Goal: Task Accomplishment & Management: Use online tool/utility

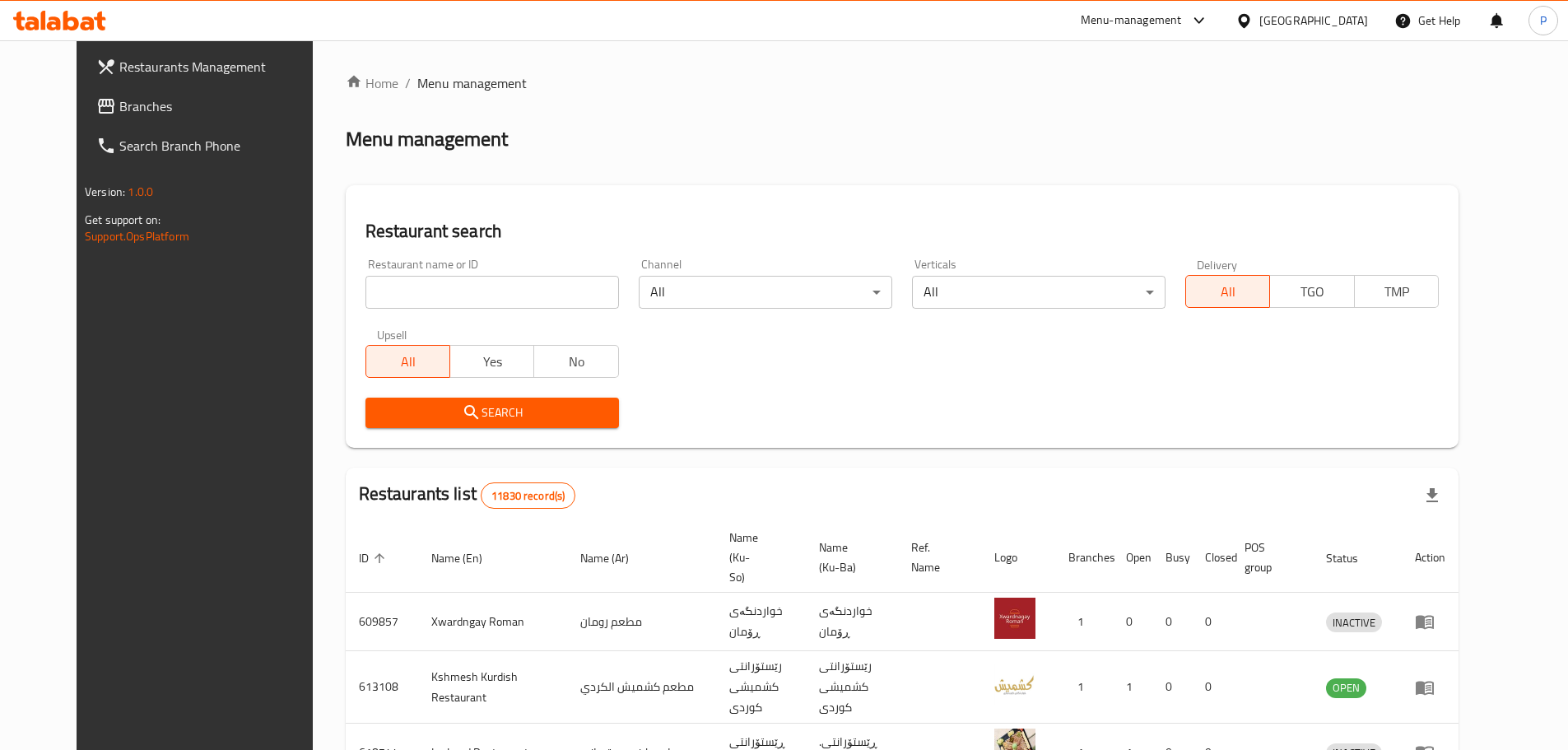
click at [548, 294] on div at bounding box center [784, 375] width 1568 height 750
click at [548, 294] on input "search" at bounding box center [492, 292] width 253 height 33
type input "sarchiman"
click button "Search" at bounding box center [492, 413] width 253 height 31
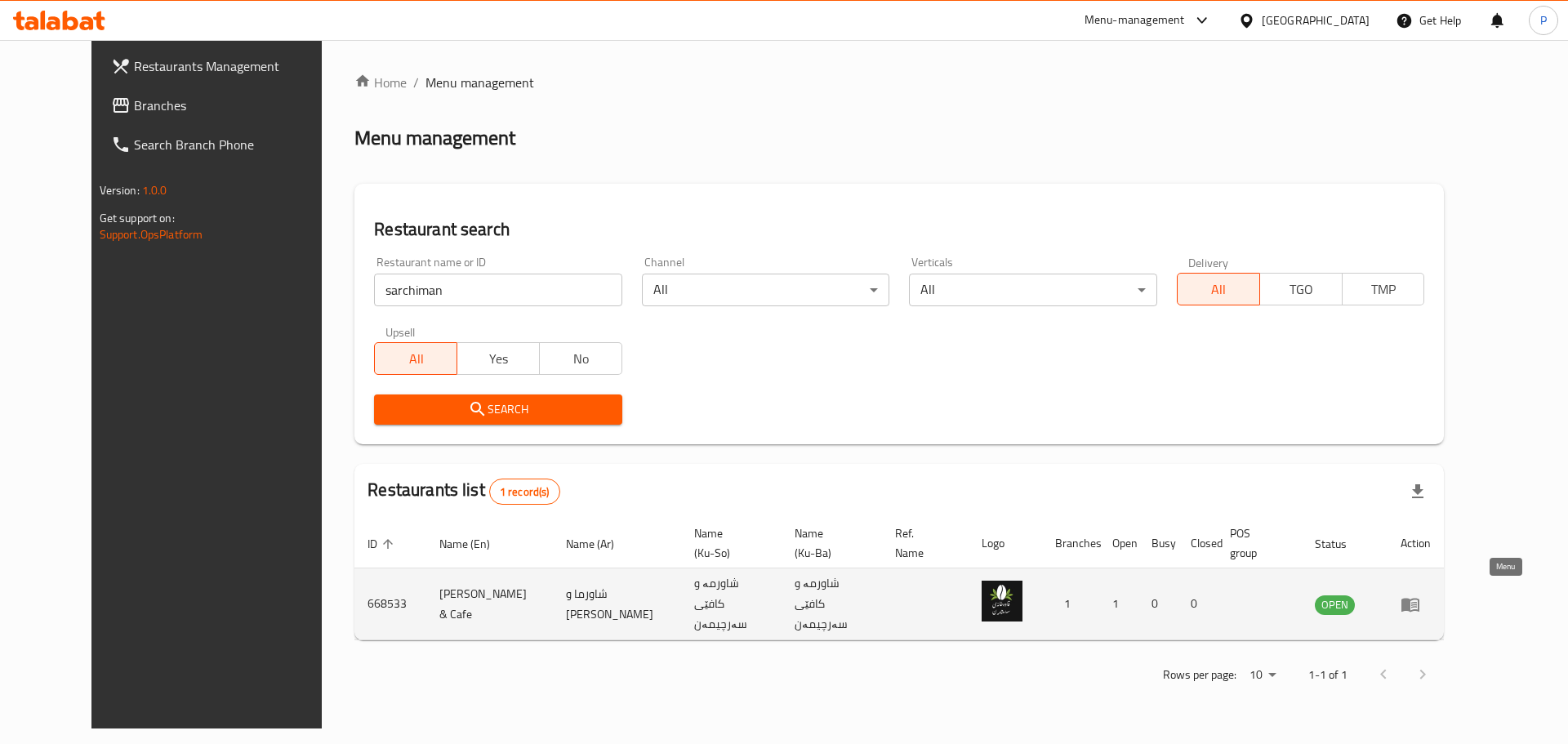
click at [1420, 601] on icon "enhanced table" at bounding box center [1410, 604] width 19 height 19
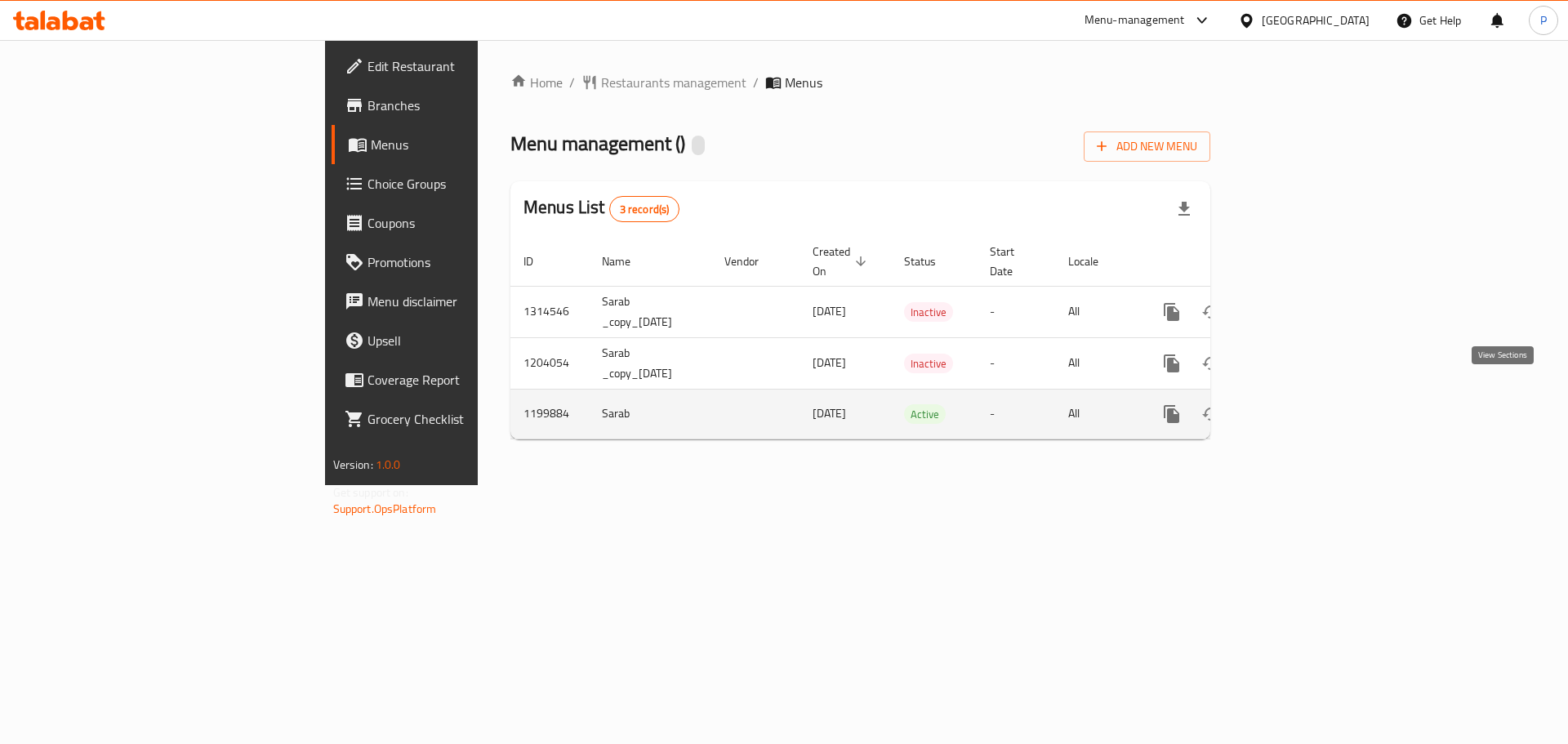
click at [1299, 404] on icon "enhanced table" at bounding box center [1289, 414] width 19 height 19
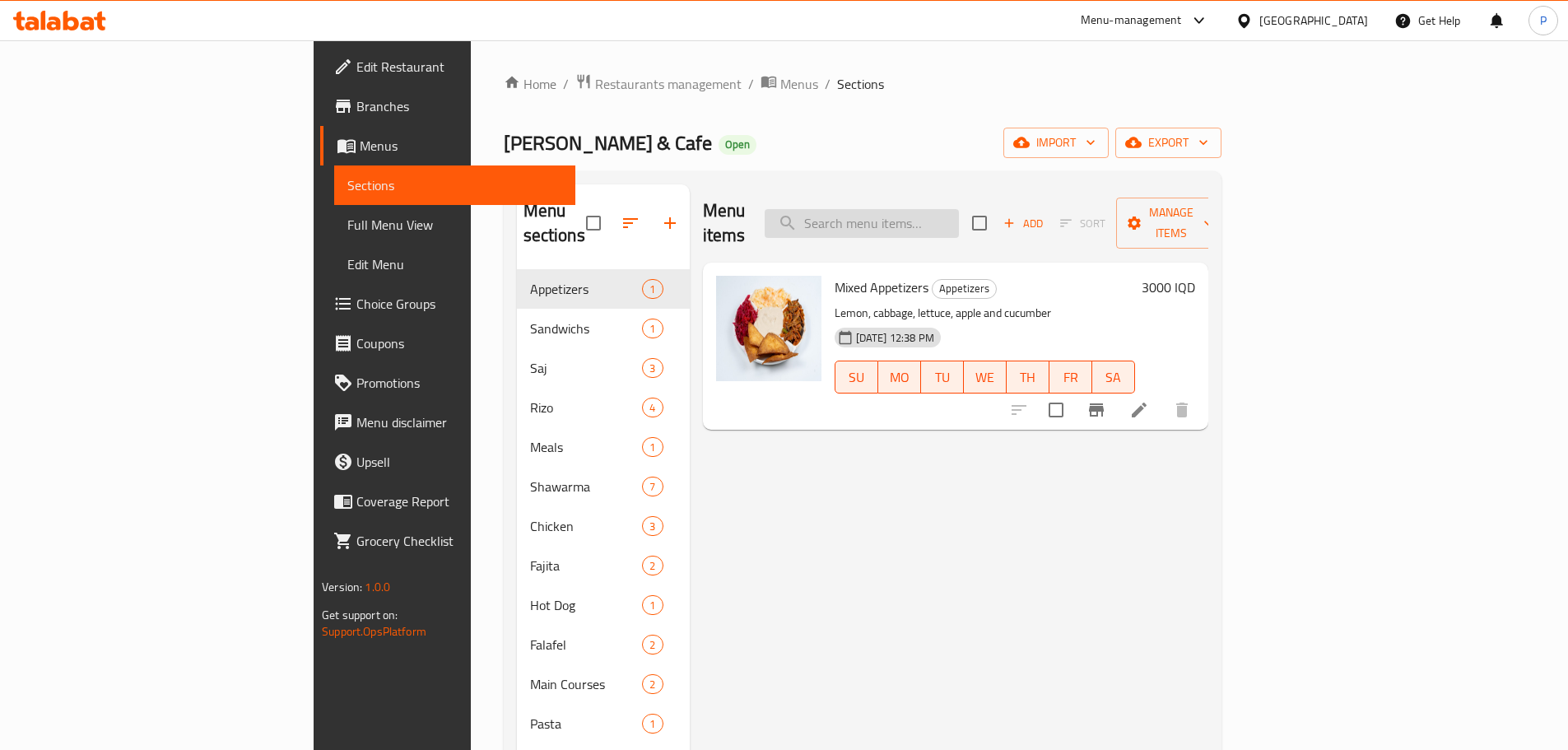
click at [957, 209] on input "search" at bounding box center [861, 224] width 194 height 29
click at [723, 289] on span "upload picture" at bounding box center [739, 298] width 33 height 19
click at [959, 220] on input "tender" at bounding box center [861, 224] width 194 height 29
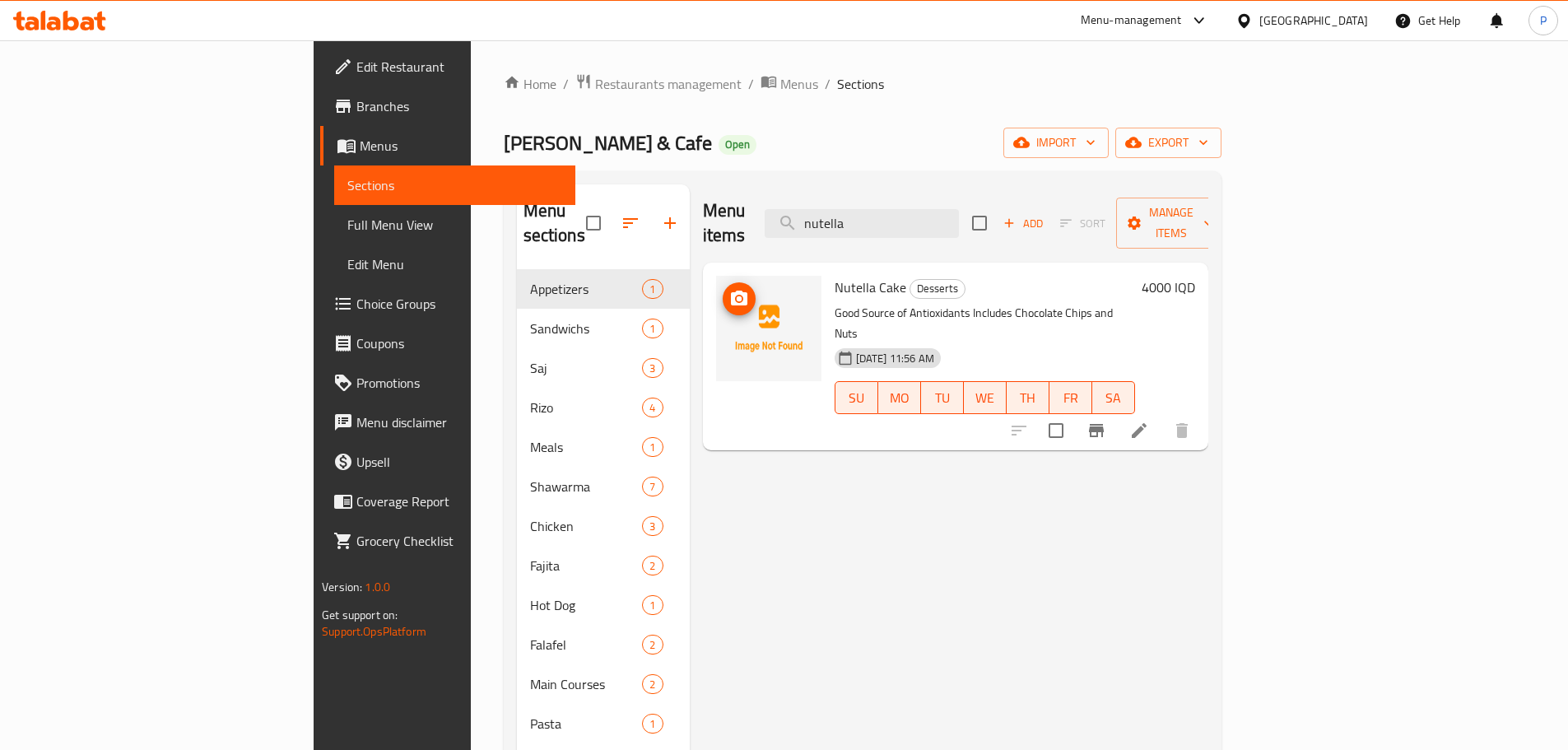
type input "nutella"
click at [731, 291] on icon "upload picture" at bounding box center [738, 297] width 16 height 14
click at [803, 149] on div "Sarchiman Shawrma & Cafe Open import export" at bounding box center [862, 143] width 718 height 31
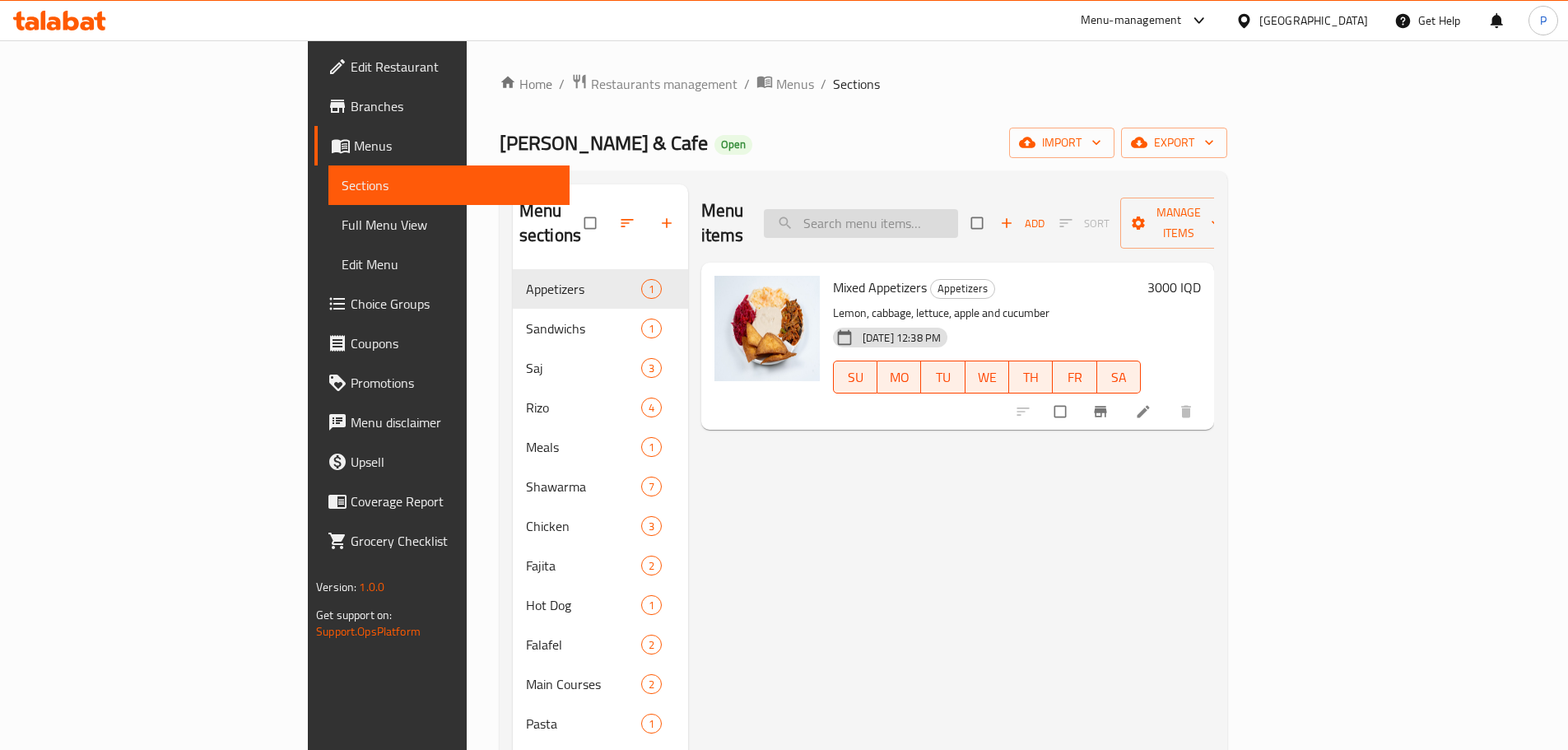
click at [958, 213] on input "search" at bounding box center [860, 224] width 194 height 29
click at [958, 209] on input "tender" at bounding box center [860, 224] width 194 height 29
click at [728, 291] on icon "upload picture" at bounding box center [736, 298] width 16 height 16
click at [958, 209] on input "espresso sm" at bounding box center [860, 224] width 194 height 29
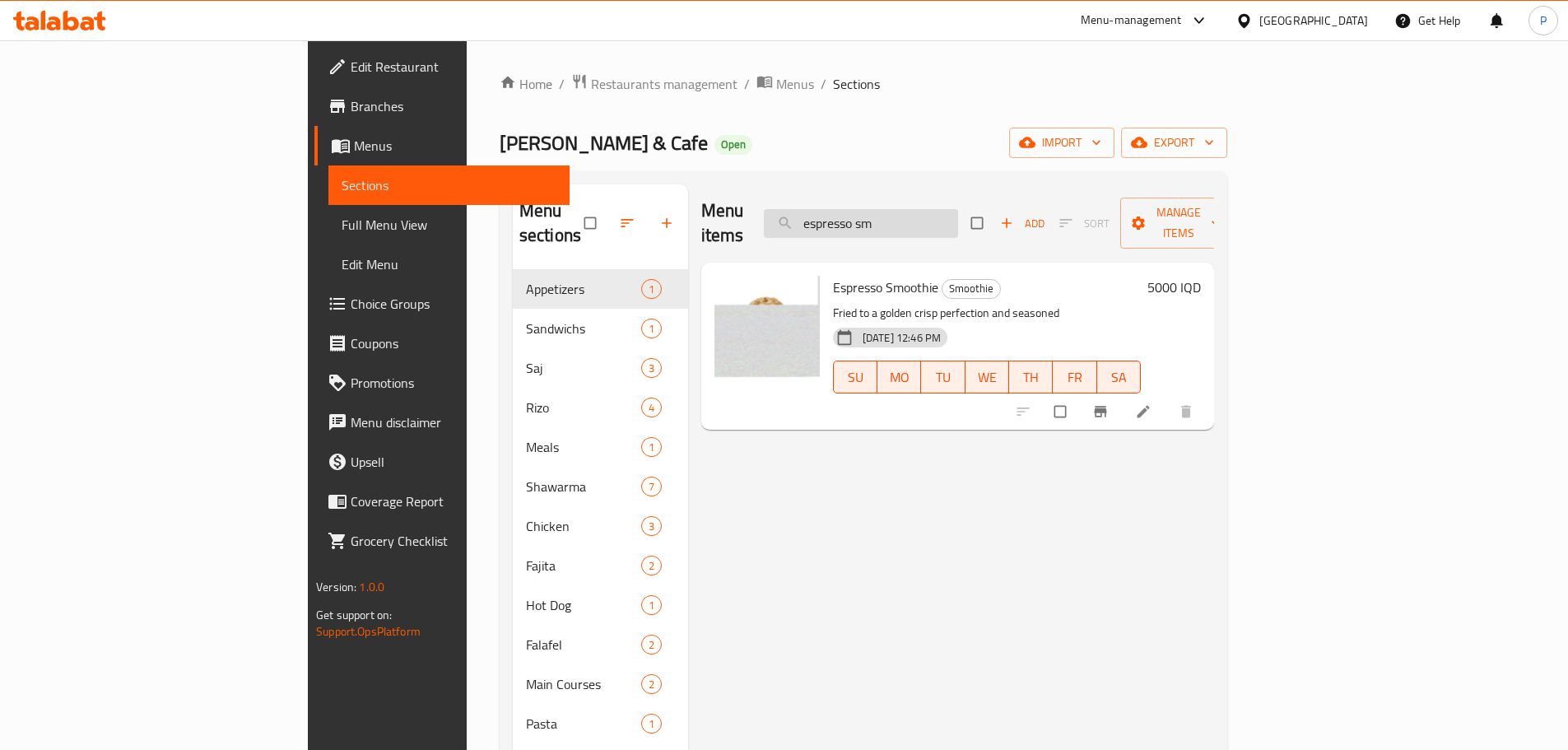
click at [958, 209] on input "espresso sm" at bounding box center [860, 224] width 194 height 29
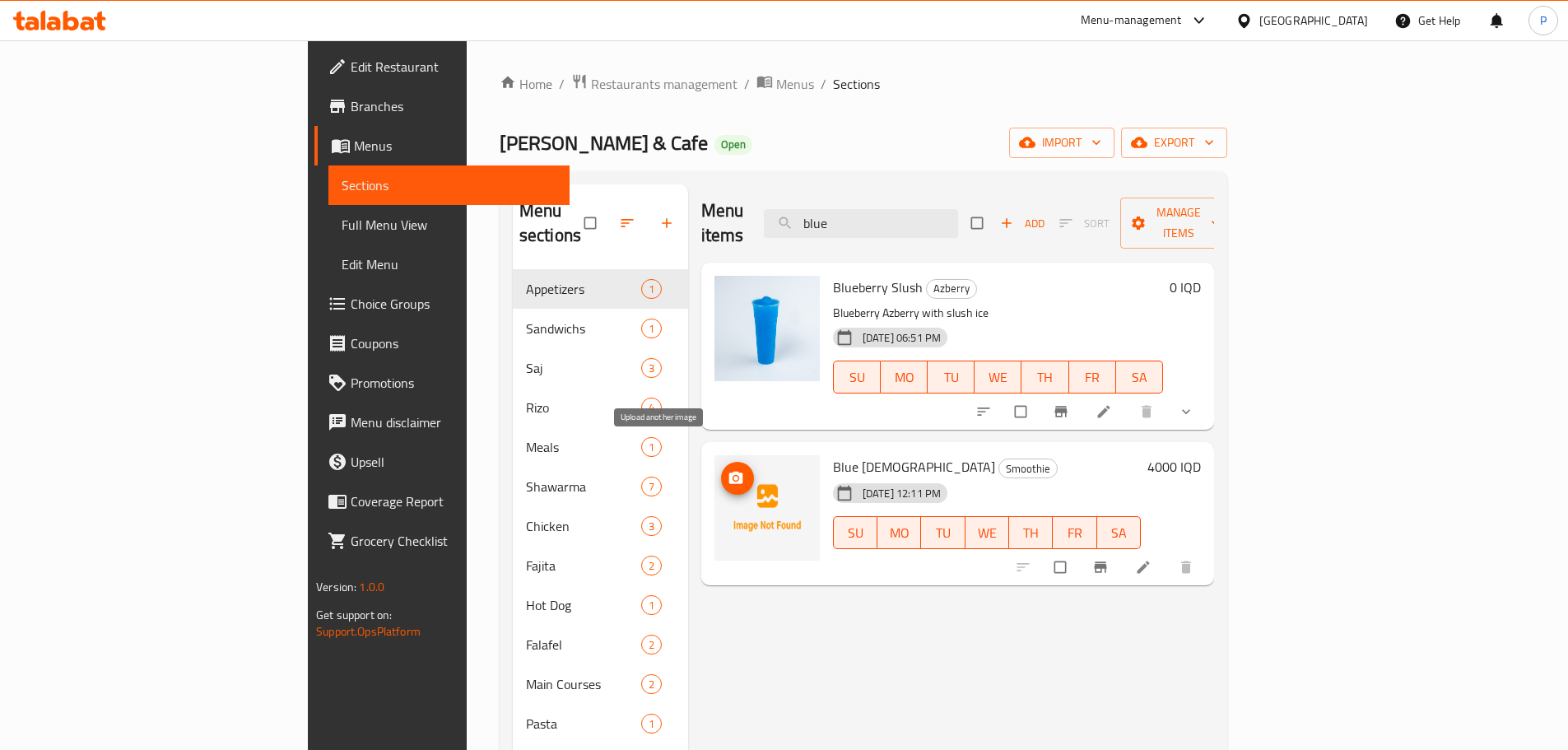
click at [728, 470] on icon "upload picture" at bounding box center [736, 478] width 16 height 16
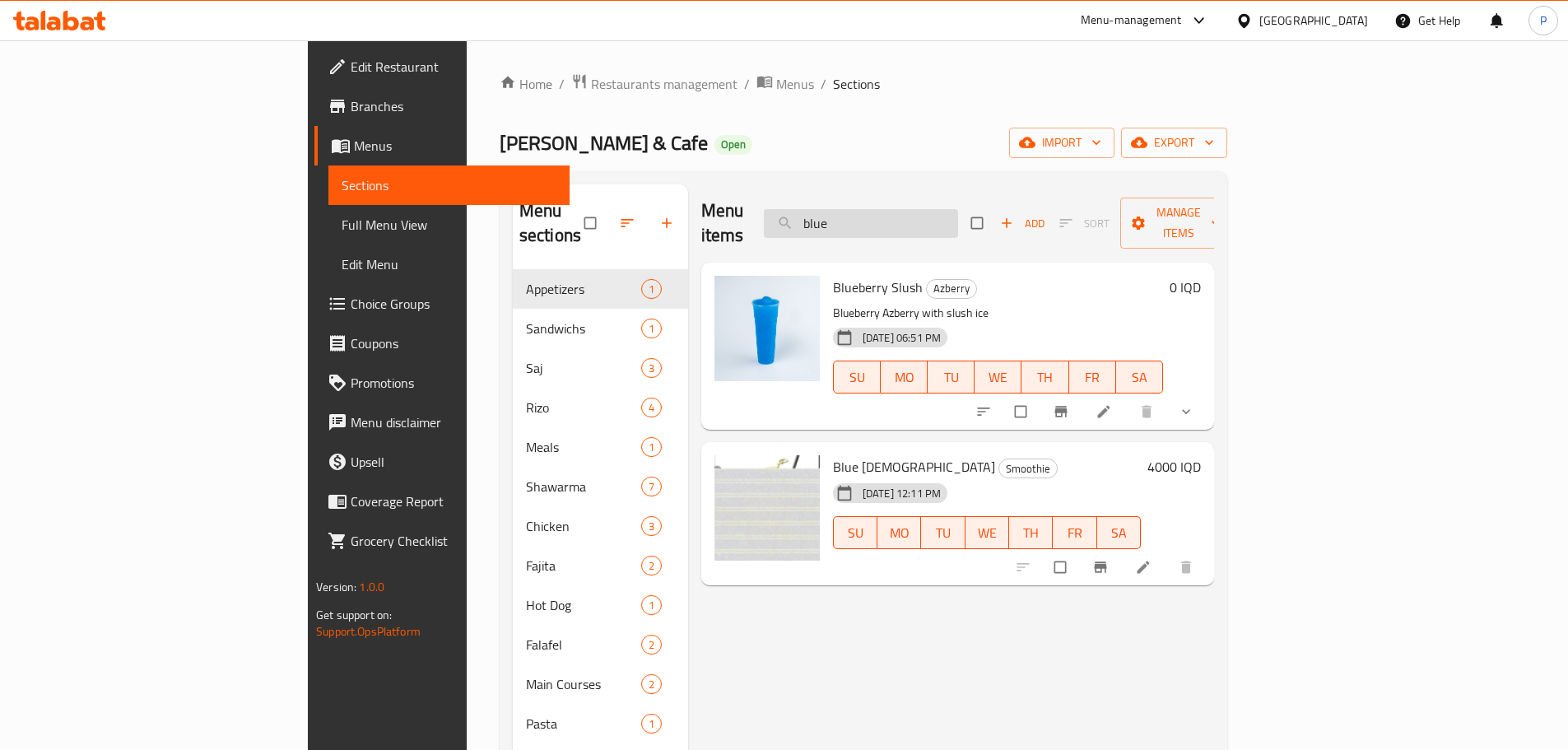
click at [961, 225] on div "Menu items blue Add Sort Manage items" at bounding box center [957, 224] width 513 height 78
click at [958, 211] on input "blue" at bounding box center [860, 224] width 194 height 29
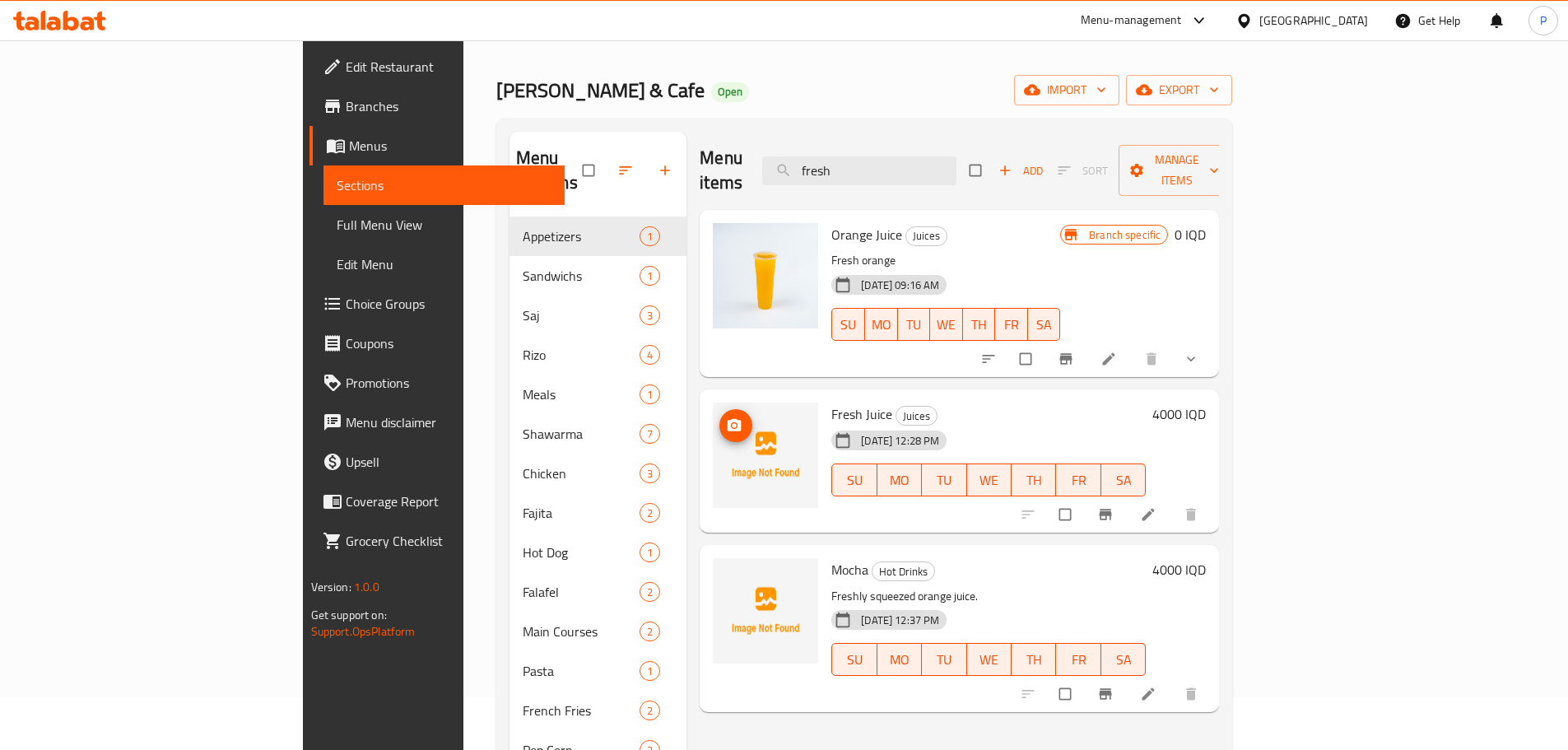
scroll to position [82, 0]
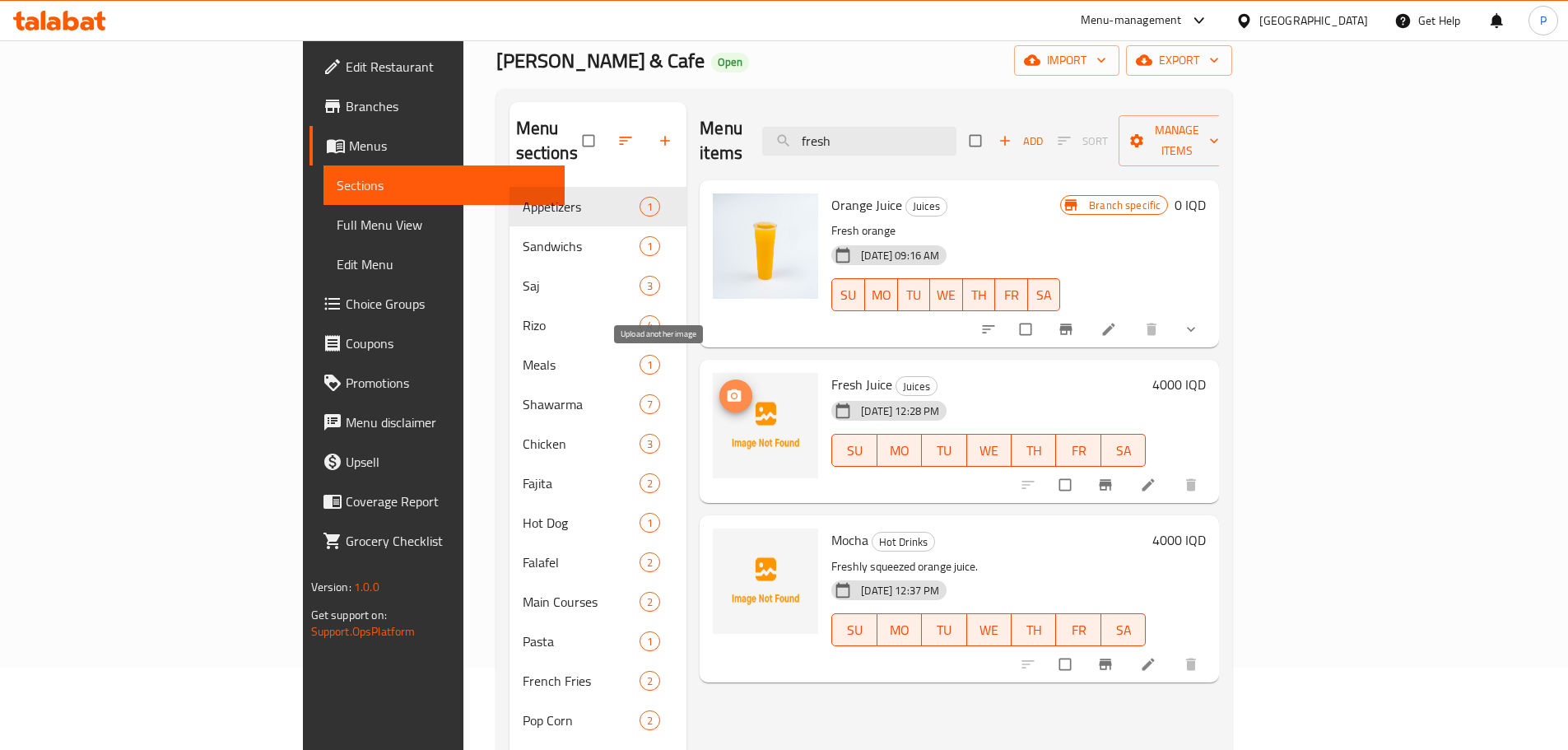
click at [720, 387] on span "upload picture" at bounding box center [736, 395] width 33 height 16
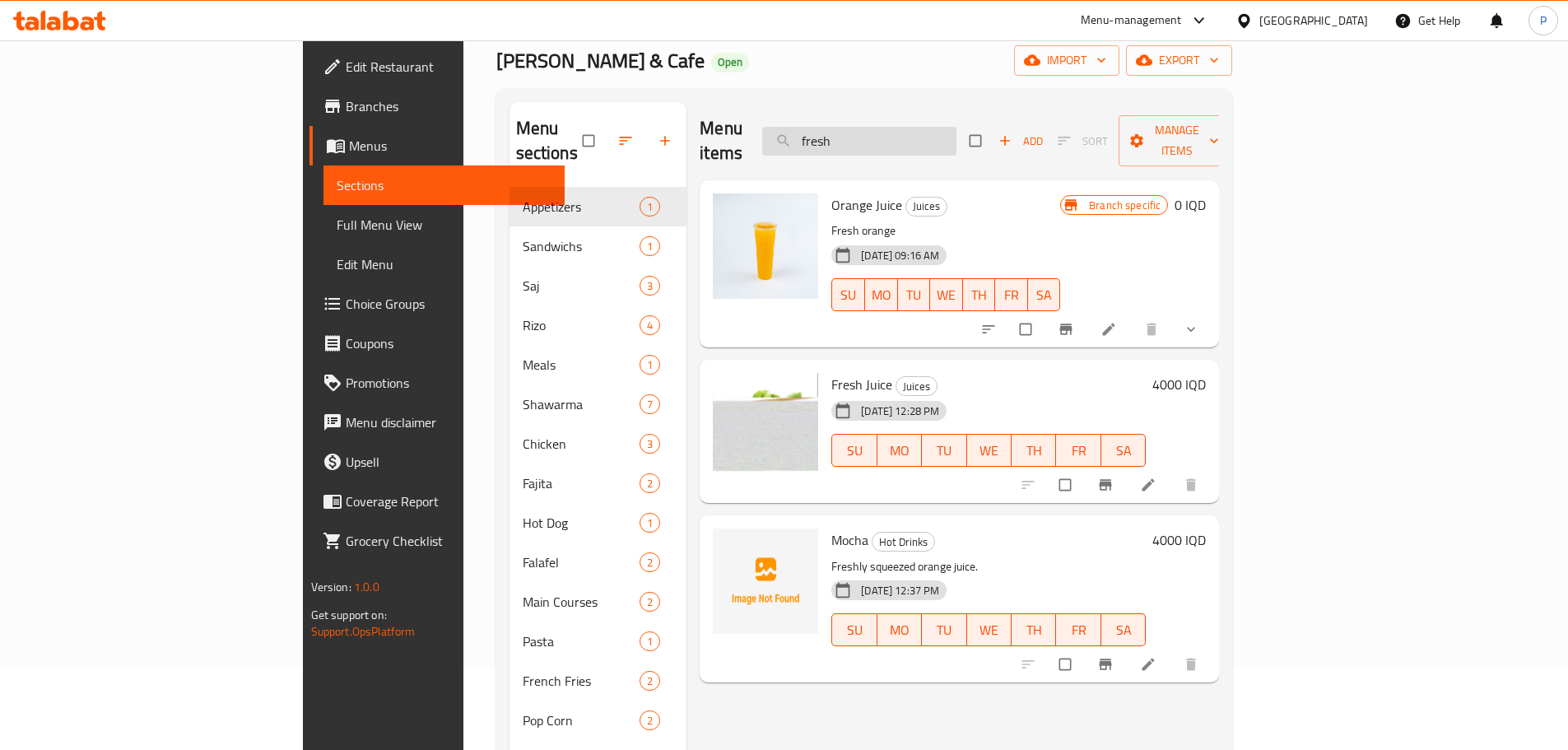
click at [957, 137] on input "fresh" at bounding box center [859, 142] width 194 height 29
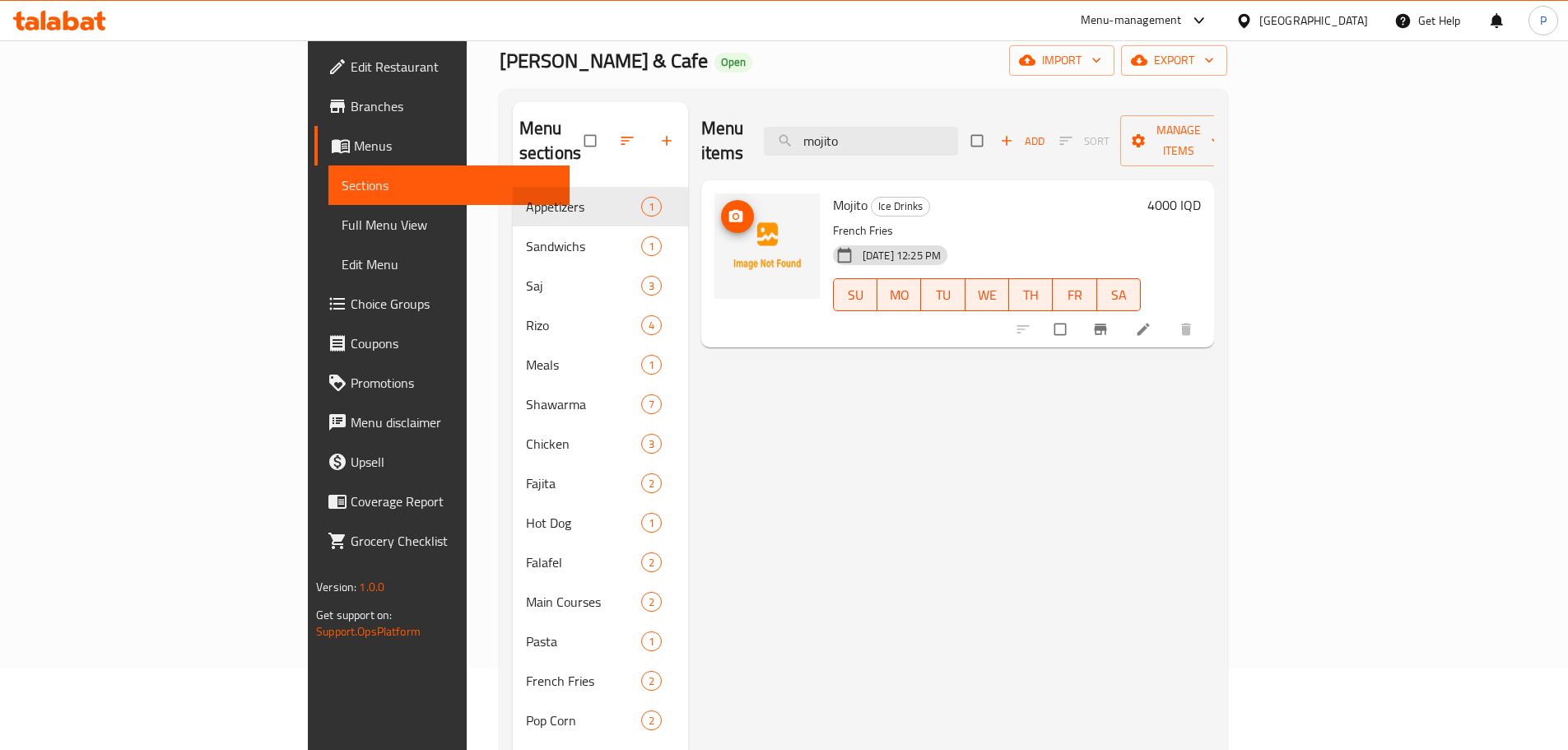
click at [721, 200] on button "upload picture" at bounding box center [737, 216] width 33 height 33
click at [958, 127] on input "mojito" at bounding box center [860, 142] width 194 height 29
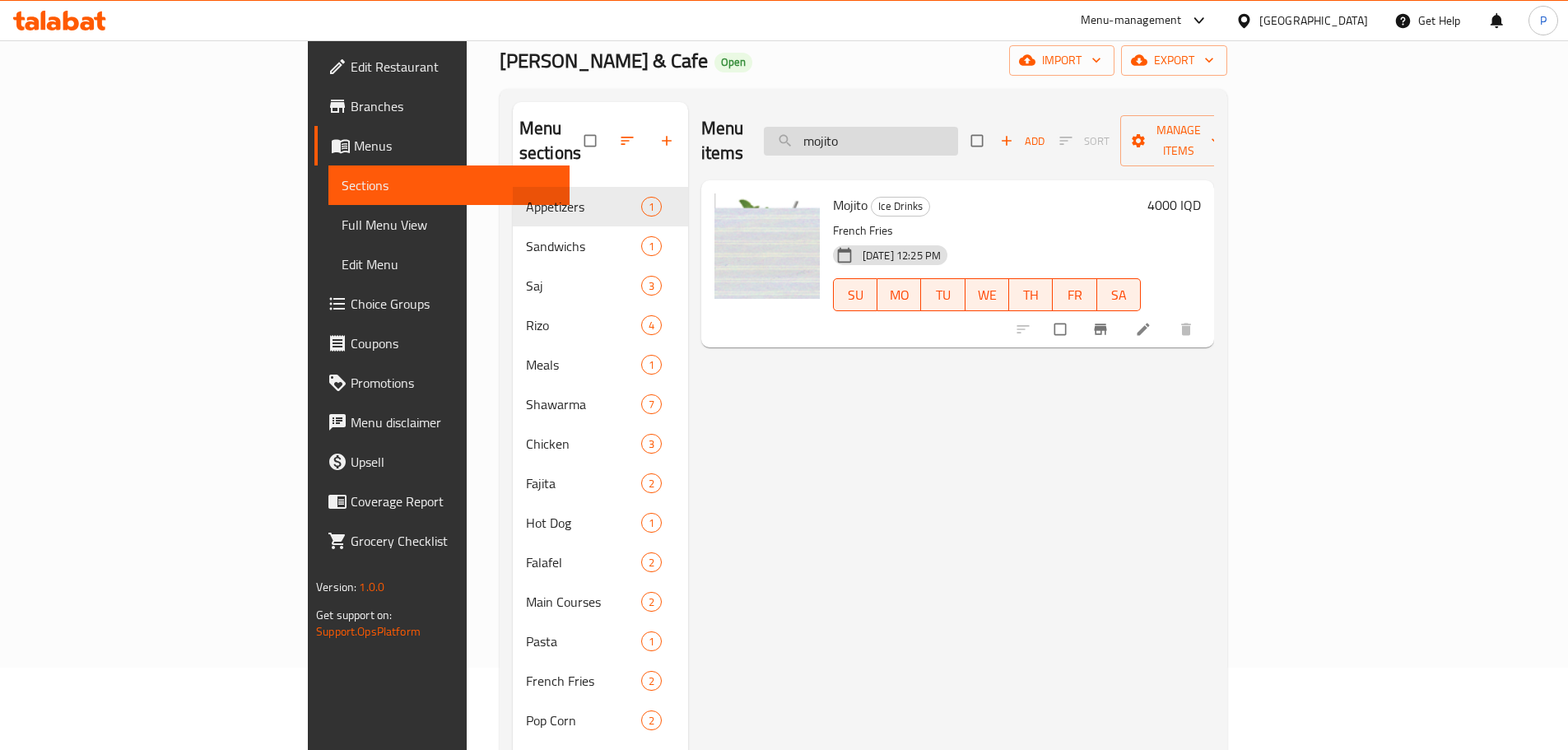
click at [958, 127] on input "mojito" at bounding box center [860, 142] width 194 height 29
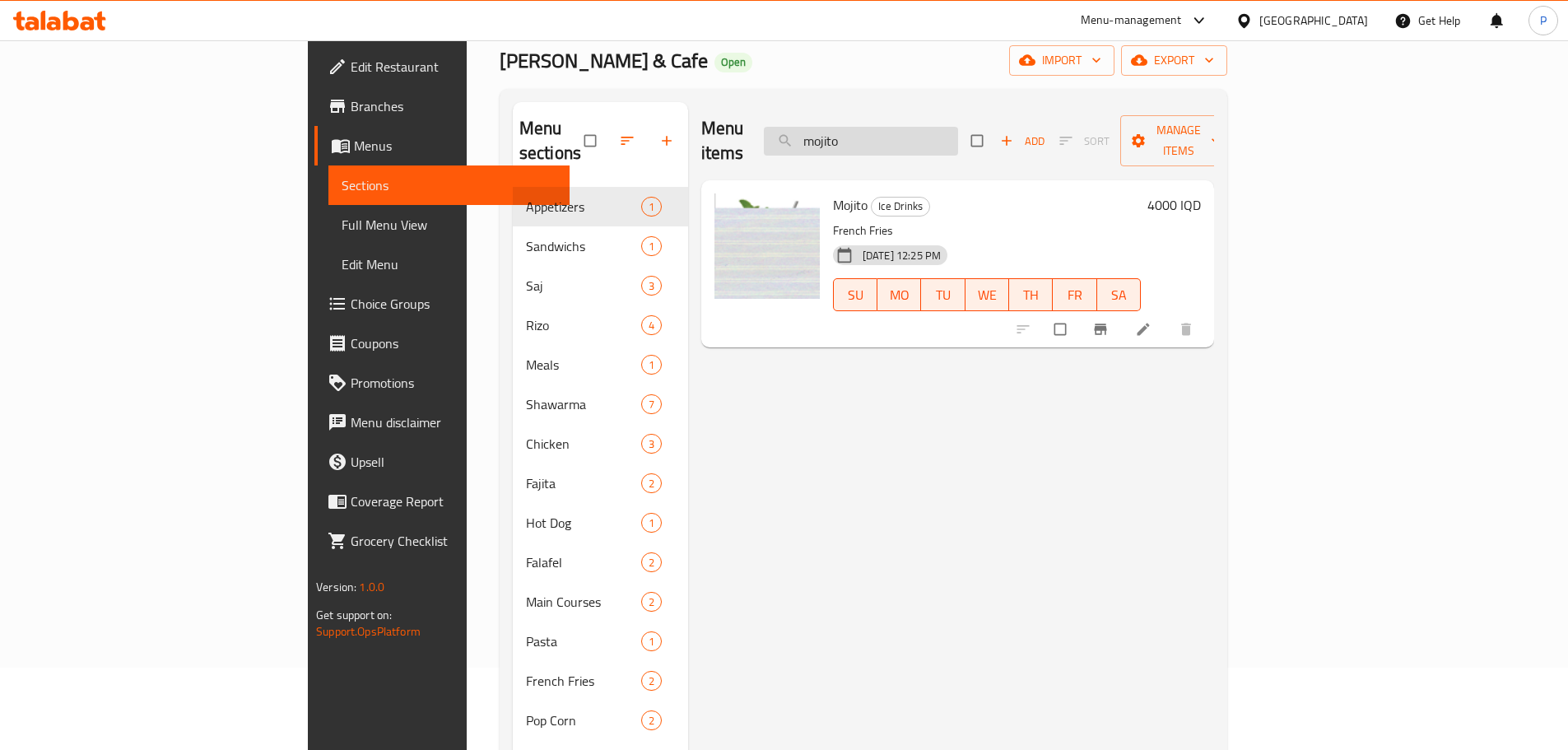
click at [958, 127] on input "mojito" at bounding box center [860, 142] width 194 height 29
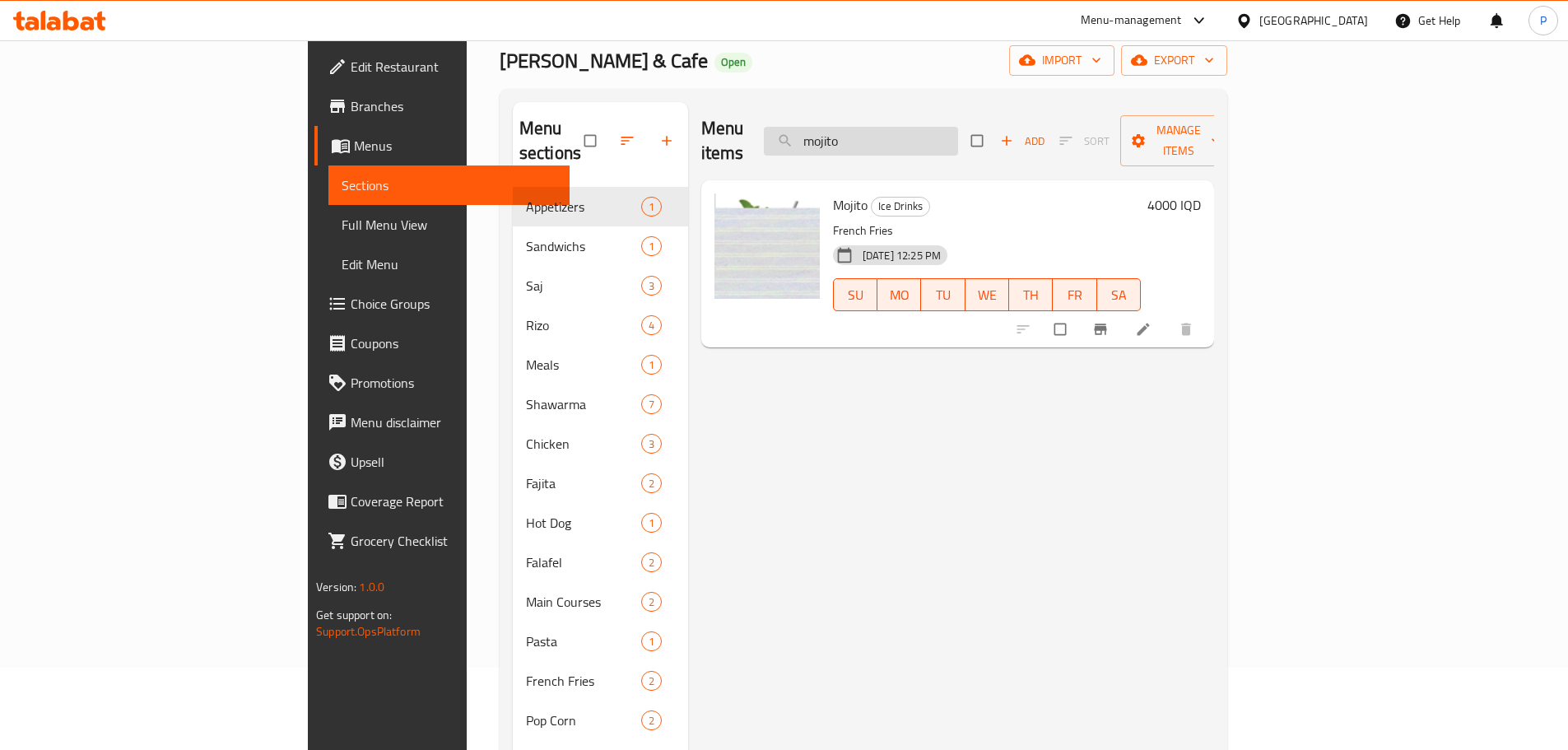
click at [958, 127] on input "mojito" at bounding box center [860, 142] width 194 height 29
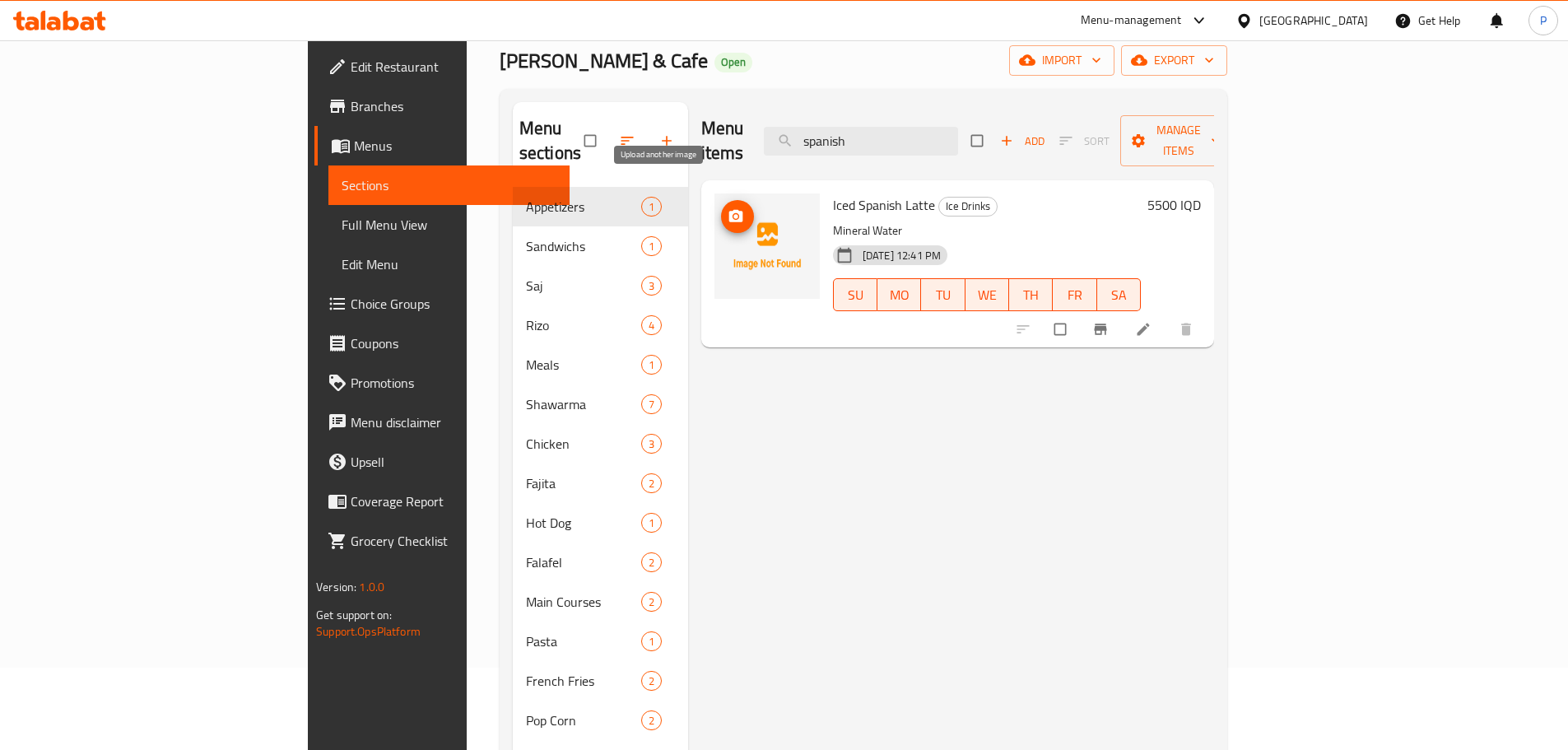
click at [729, 210] on icon "upload picture" at bounding box center [736, 216] width 14 height 13
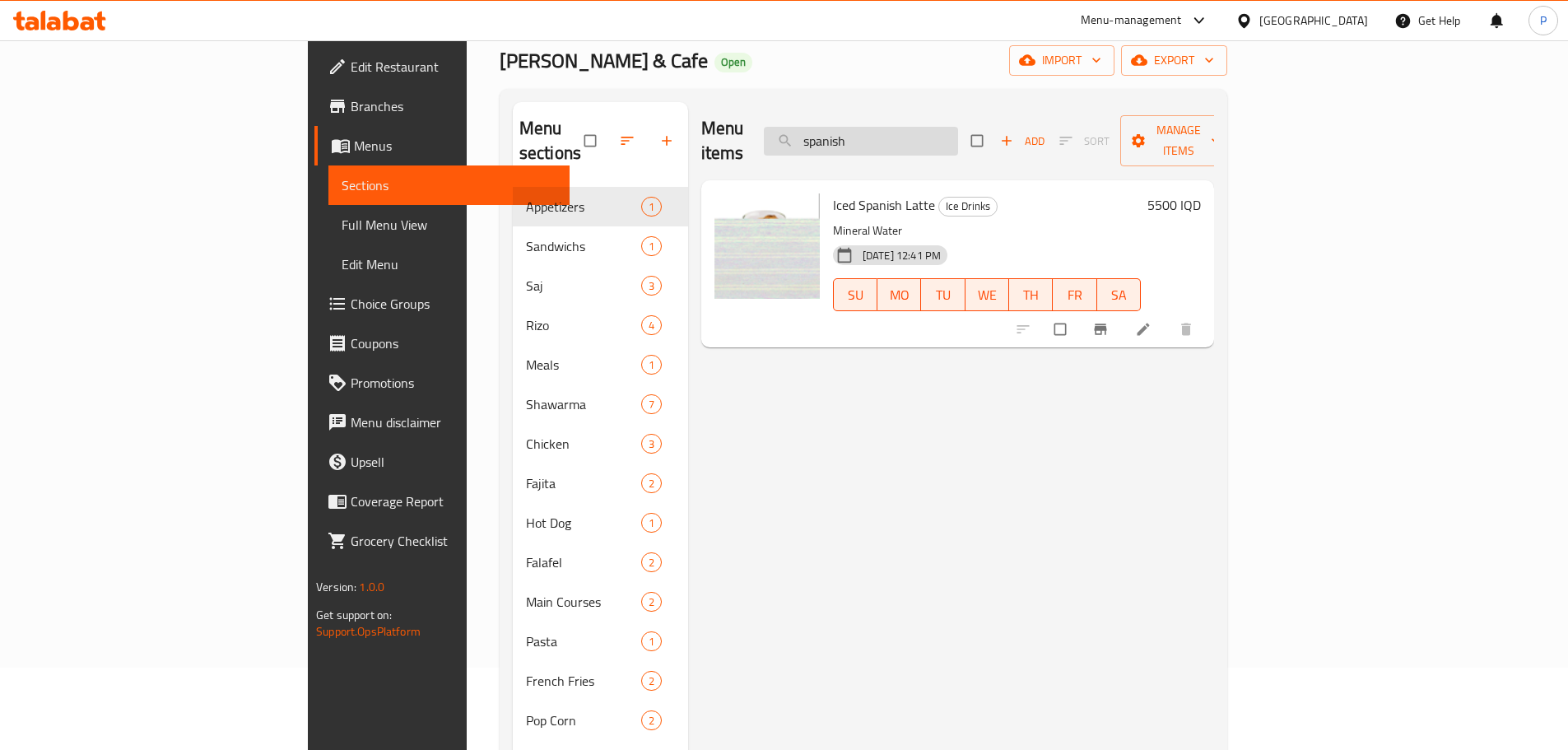
click at [958, 127] on input "spanish" at bounding box center [860, 142] width 194 height 29
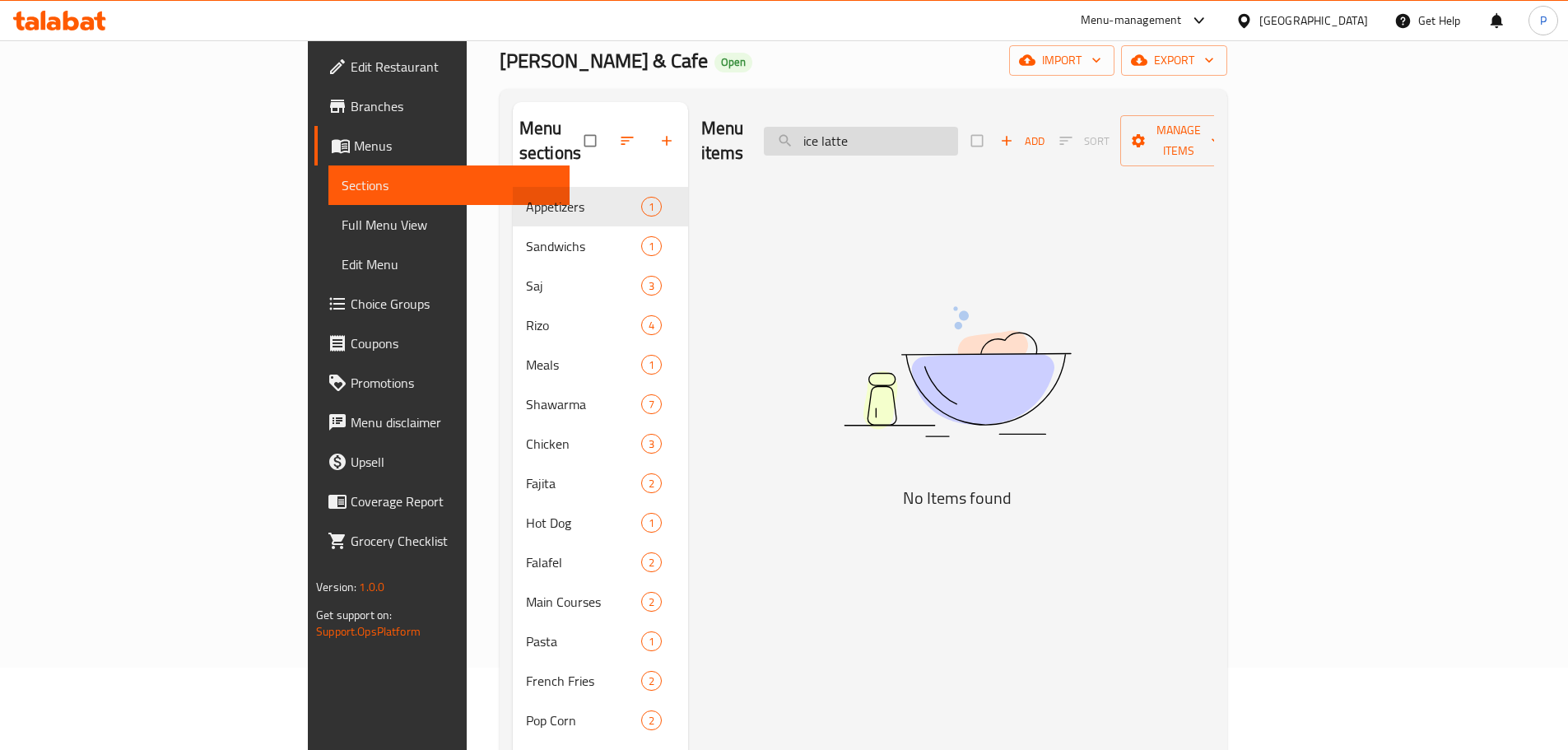
click at [958, 127] on input "ice latte" at bounding box center [860, 142] width 194 height 29
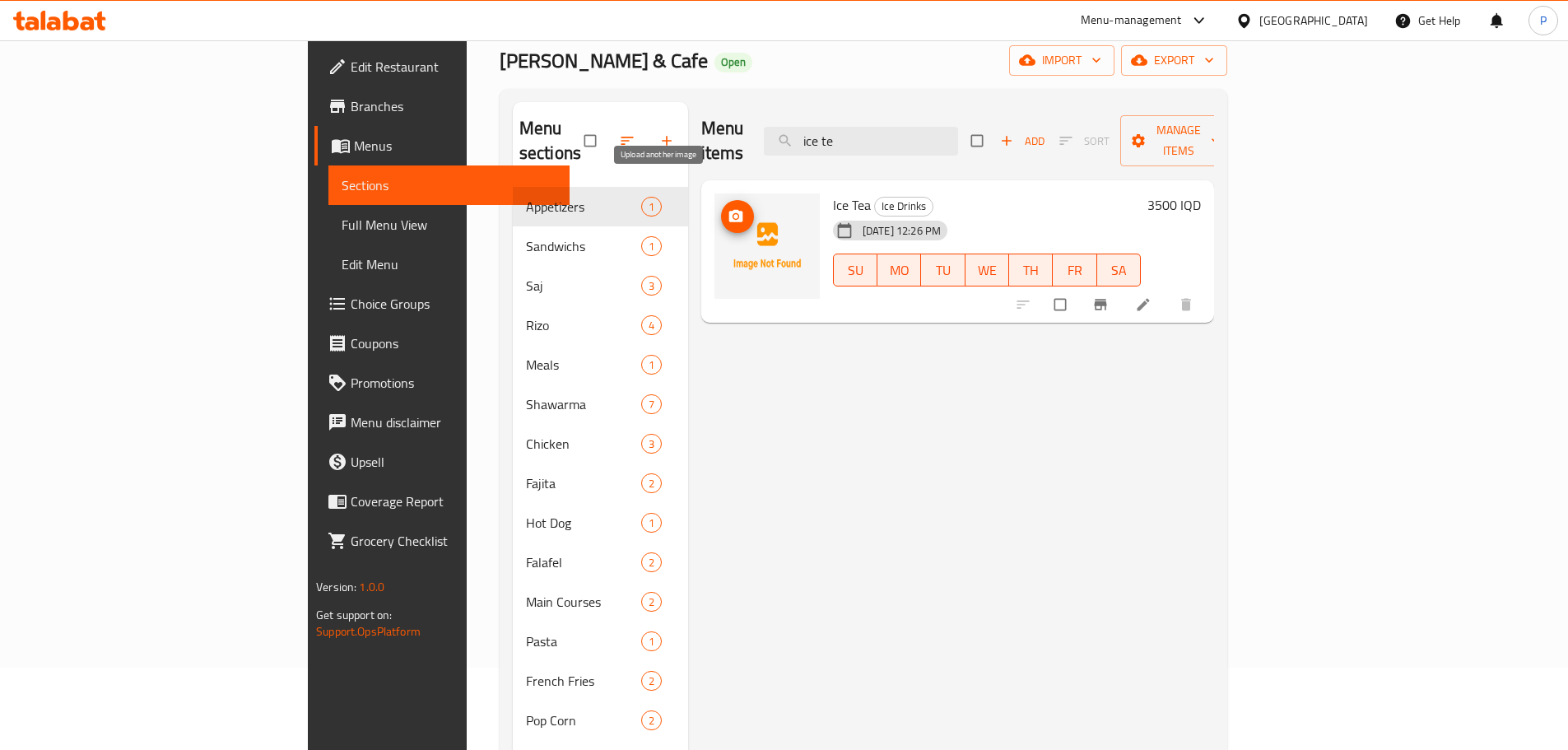
click at [729, 210] on icon "upload picture" at bounding box center [736, 216] width 14 height 13
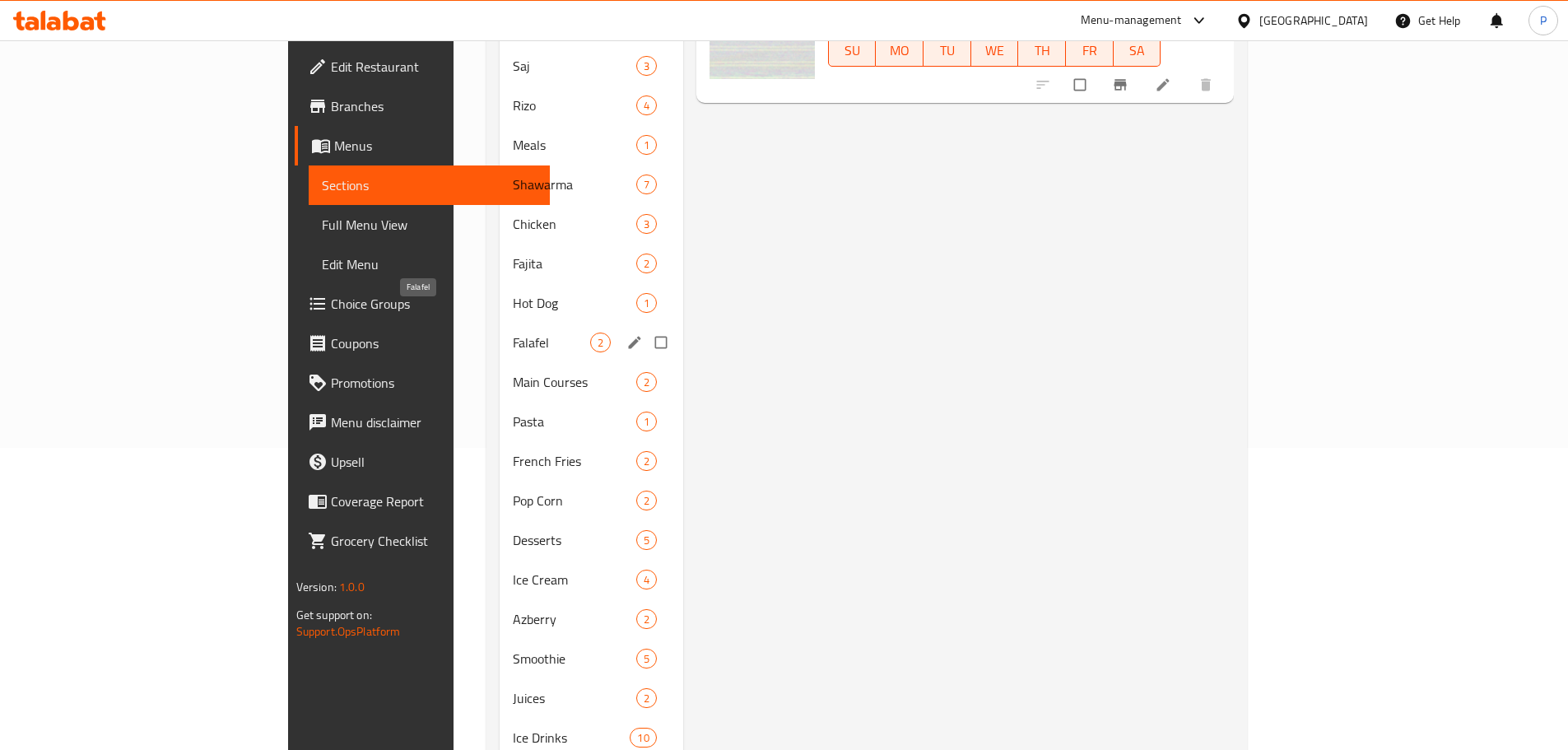
scroll to position [456, 0]
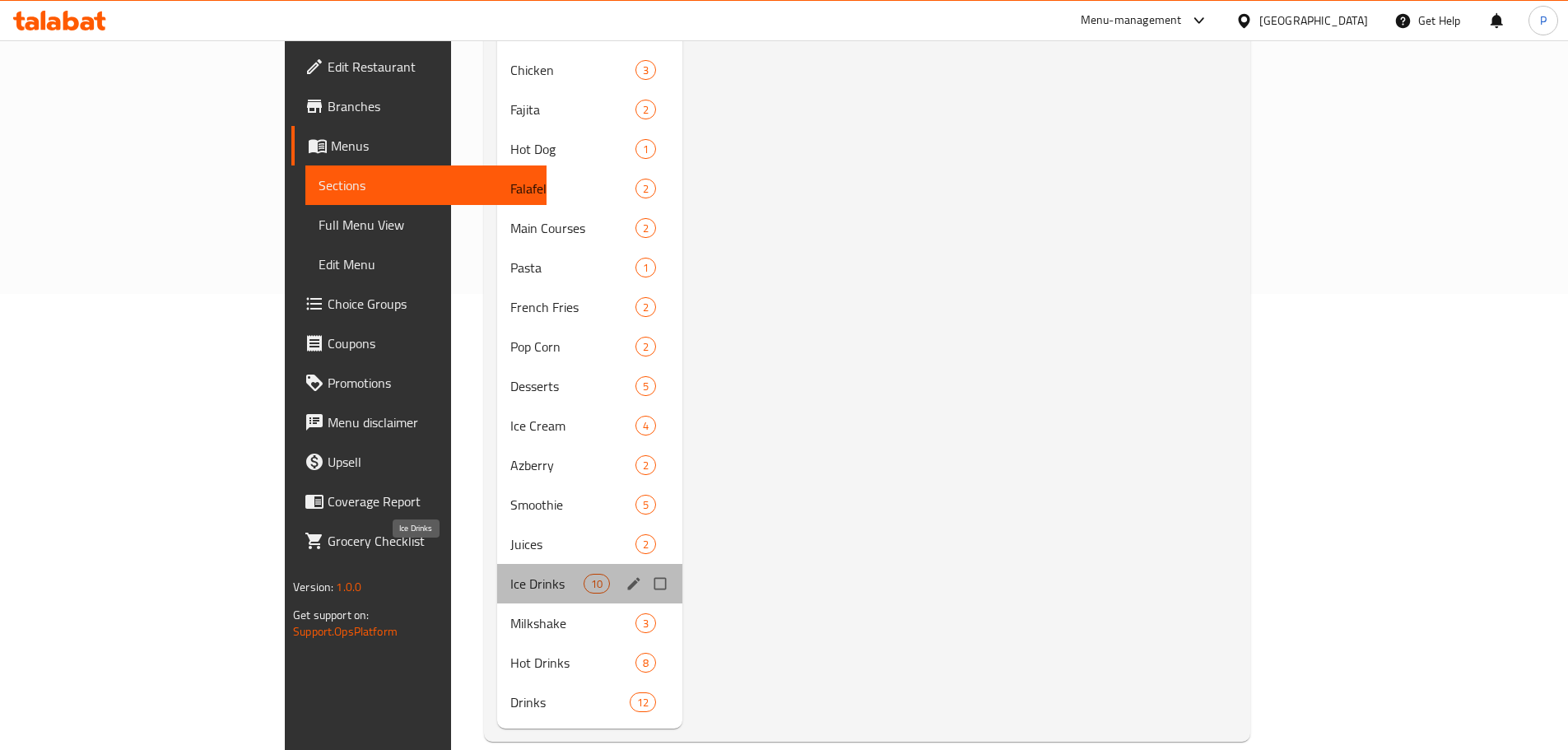
click at [510, 574] on span "Ice Drinks" at bounding box center [546, 583] width 72 height 19
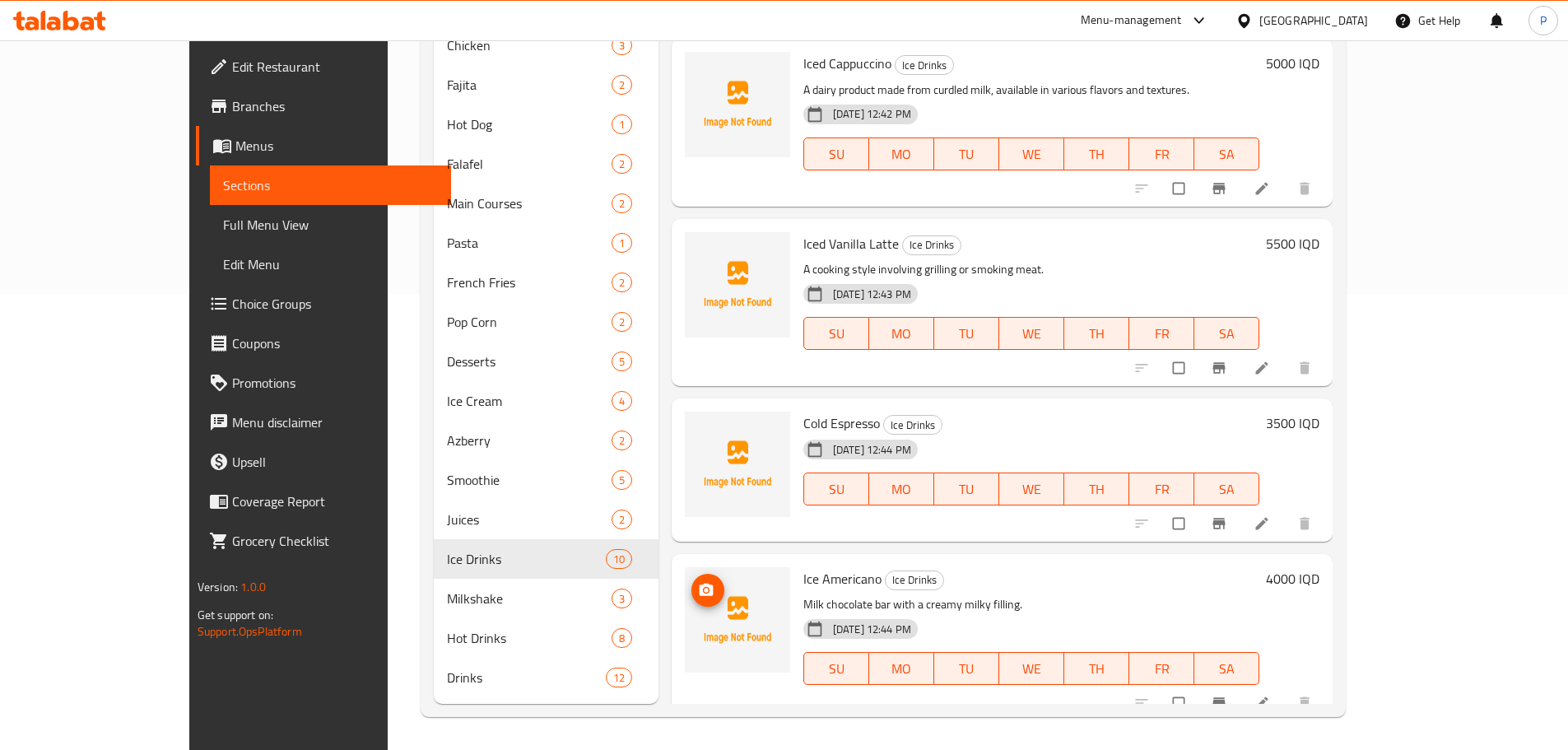
scroll to position [568, 0]
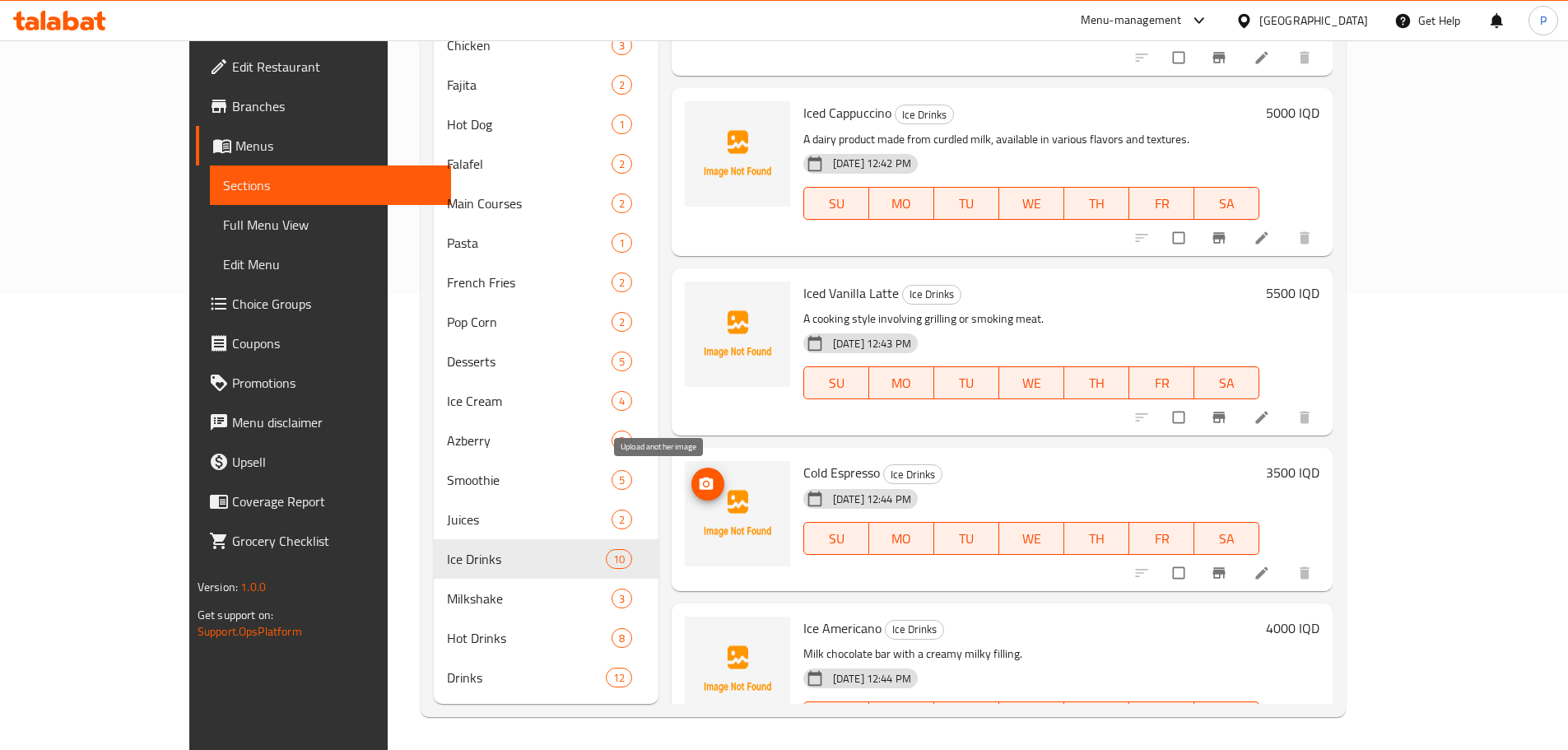
click at [698, 485] on icon "upload picture" at bounding box center [706, 483] width 16 height 16
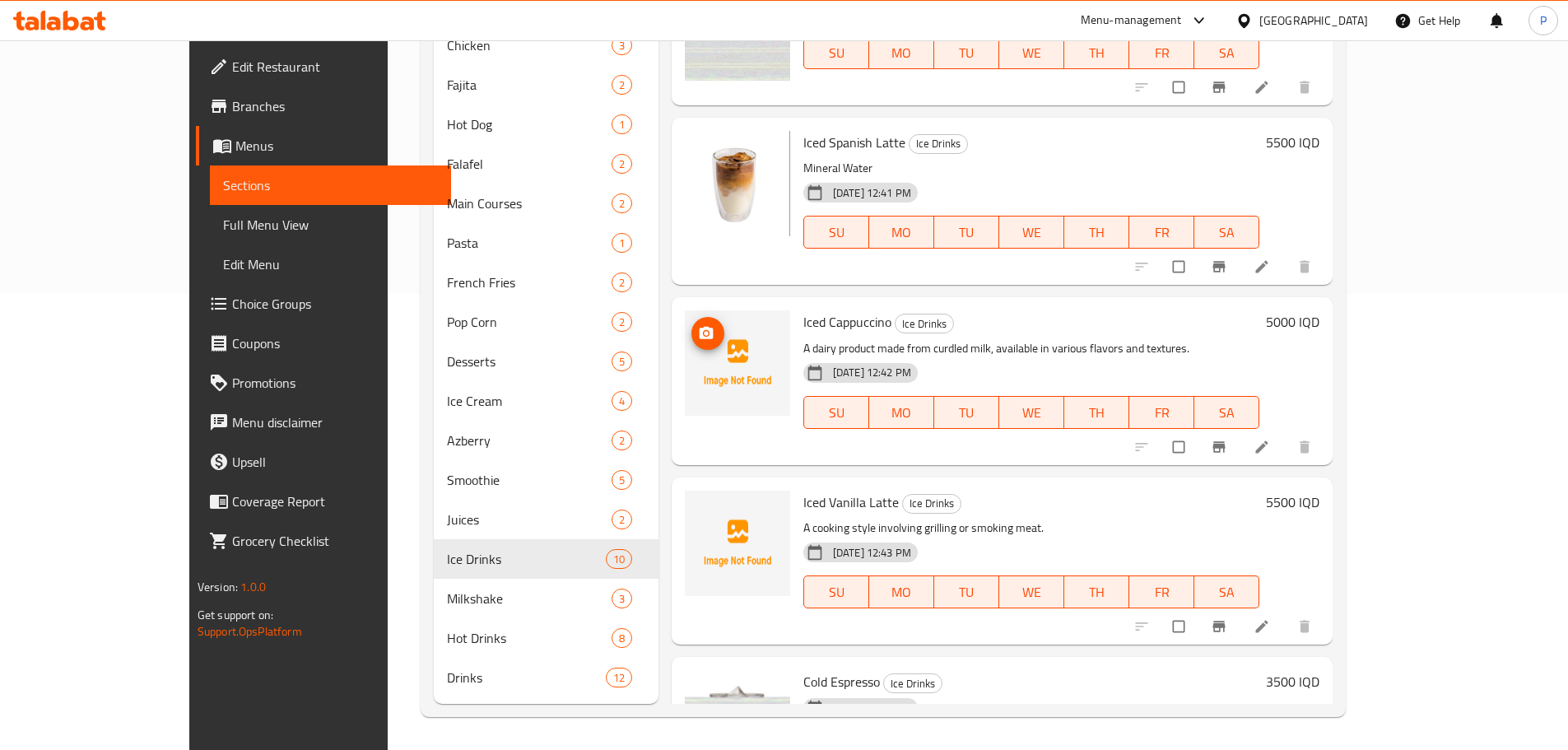
scroll to position [486, 0]
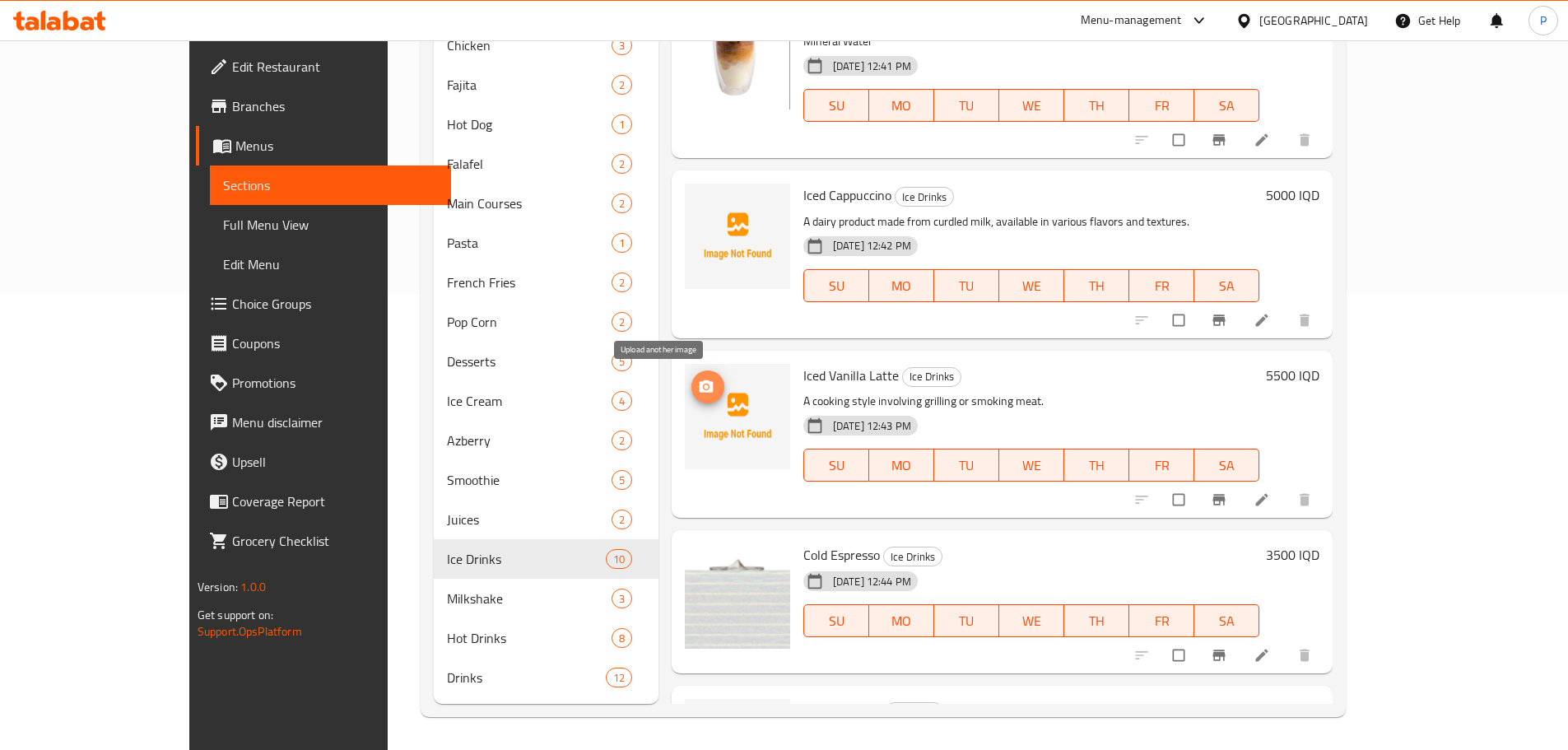
click at [698, 383] on icon "upload picture" at bounding box center [706, 386] width 16 height 16
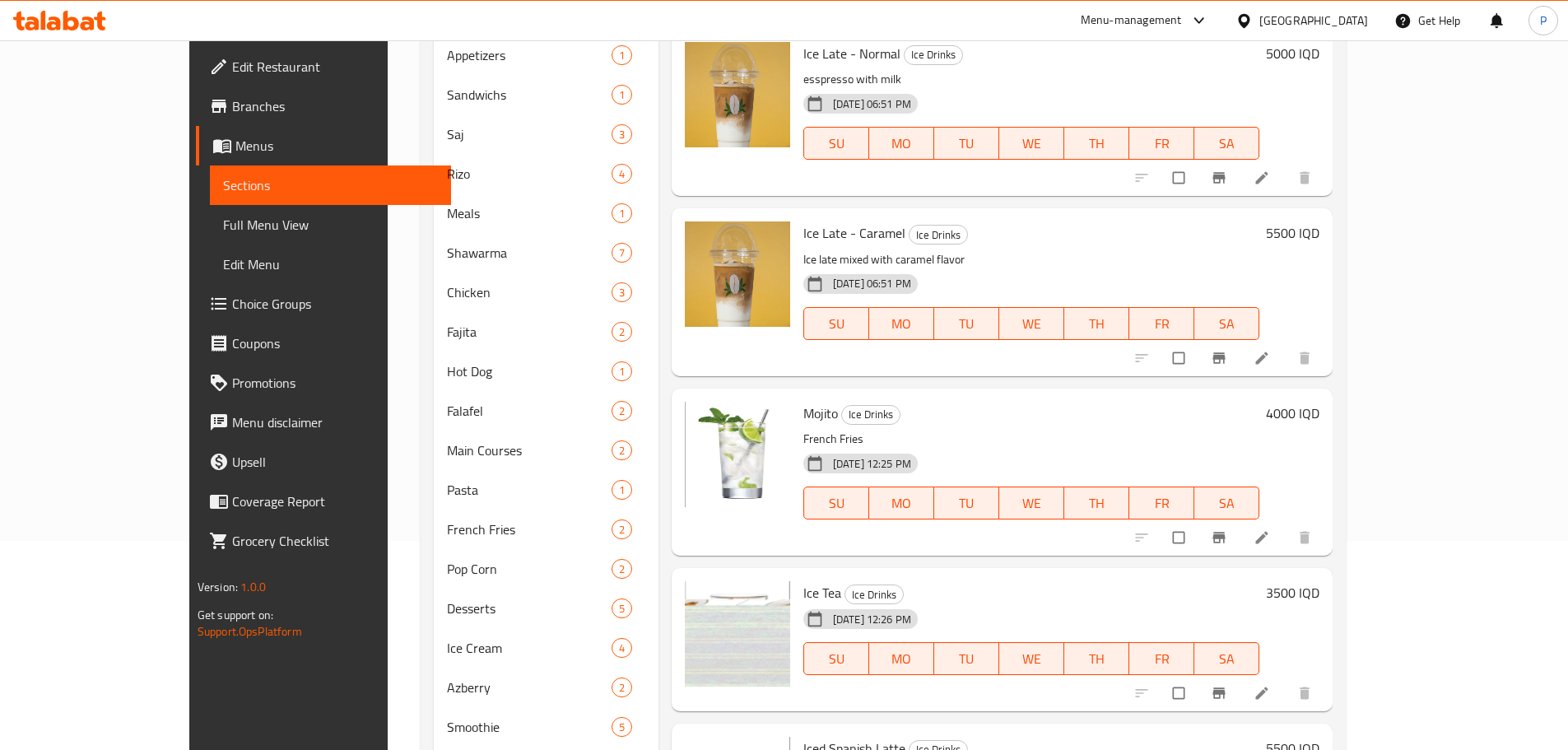
scroll to position [0, 0]
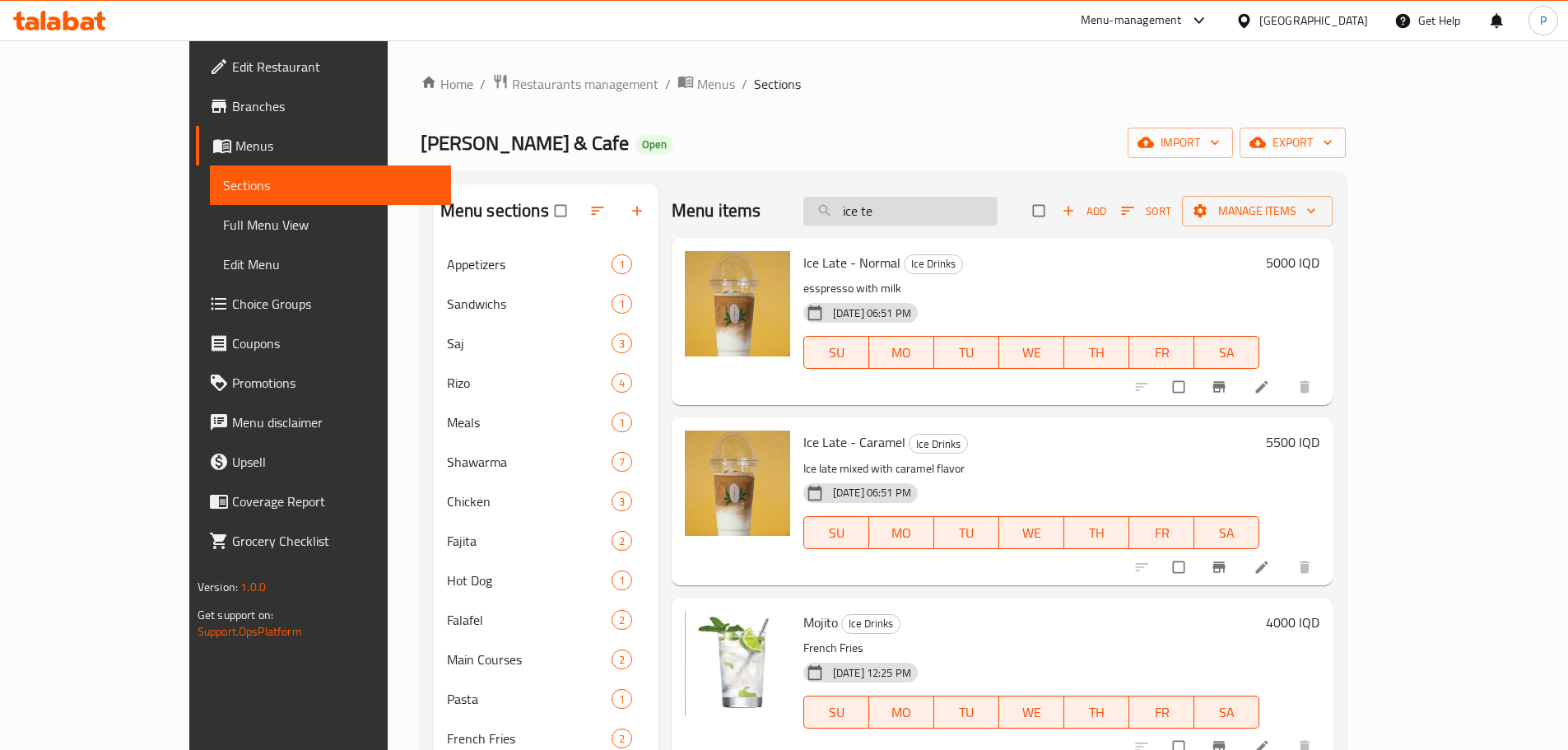
click at [958, 205] on input "ice te" at bounding box center [900, 211] width 194 height 29
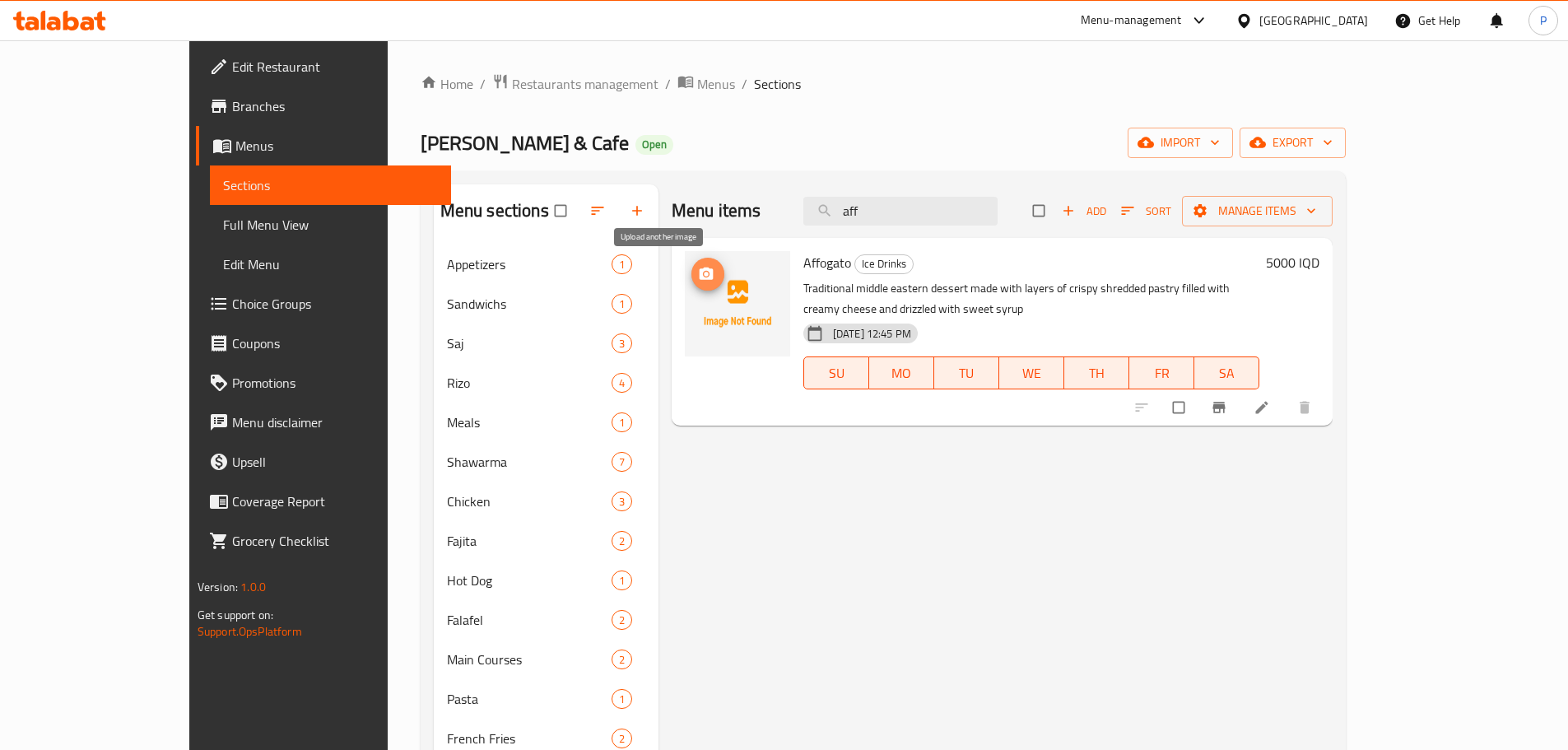
click at [698, 276] on icon "upload picture" at bounding box center [706, 274] width 16 height 16
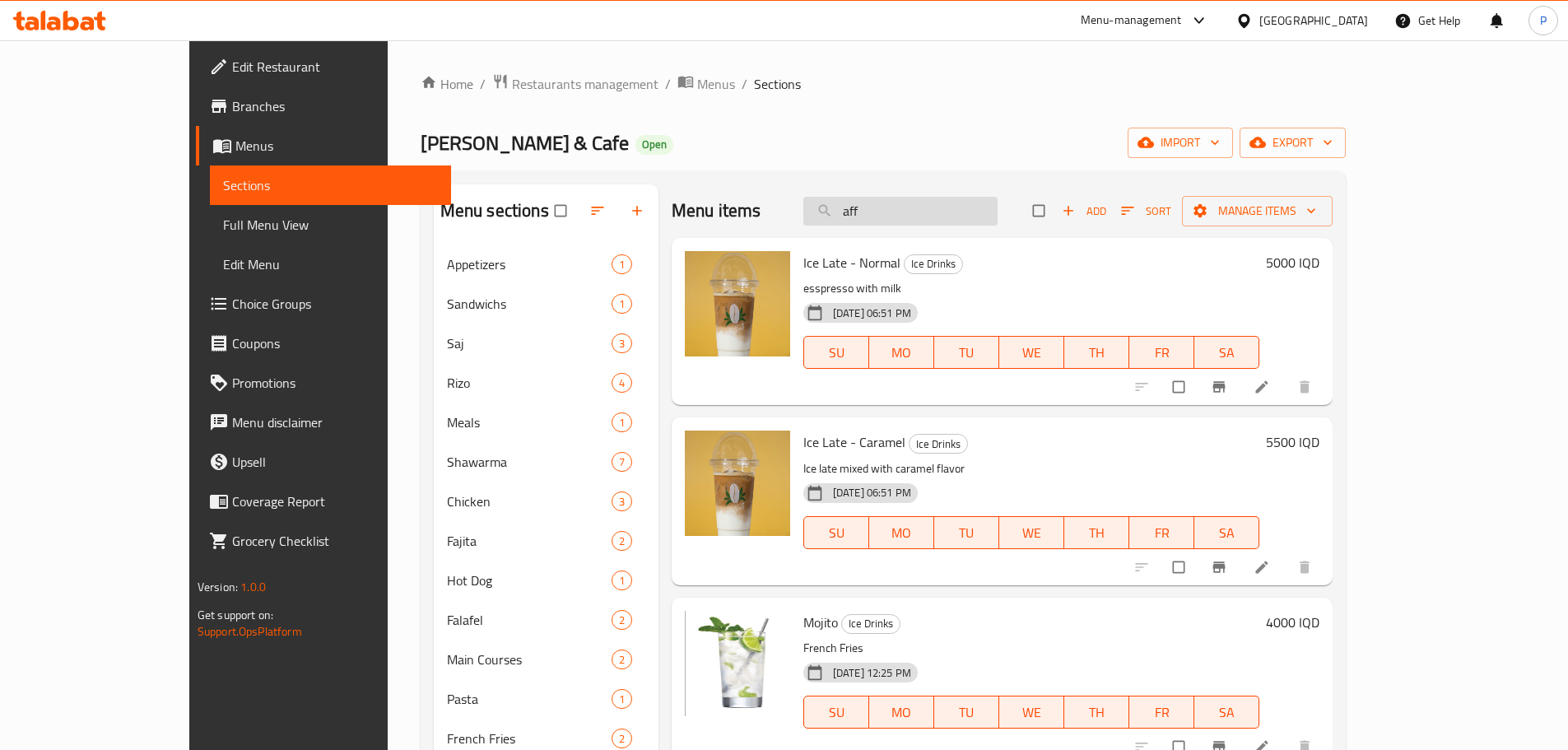
click at [926, 204] on input "aff" at bounding box center [900, 211] width 194 height 29
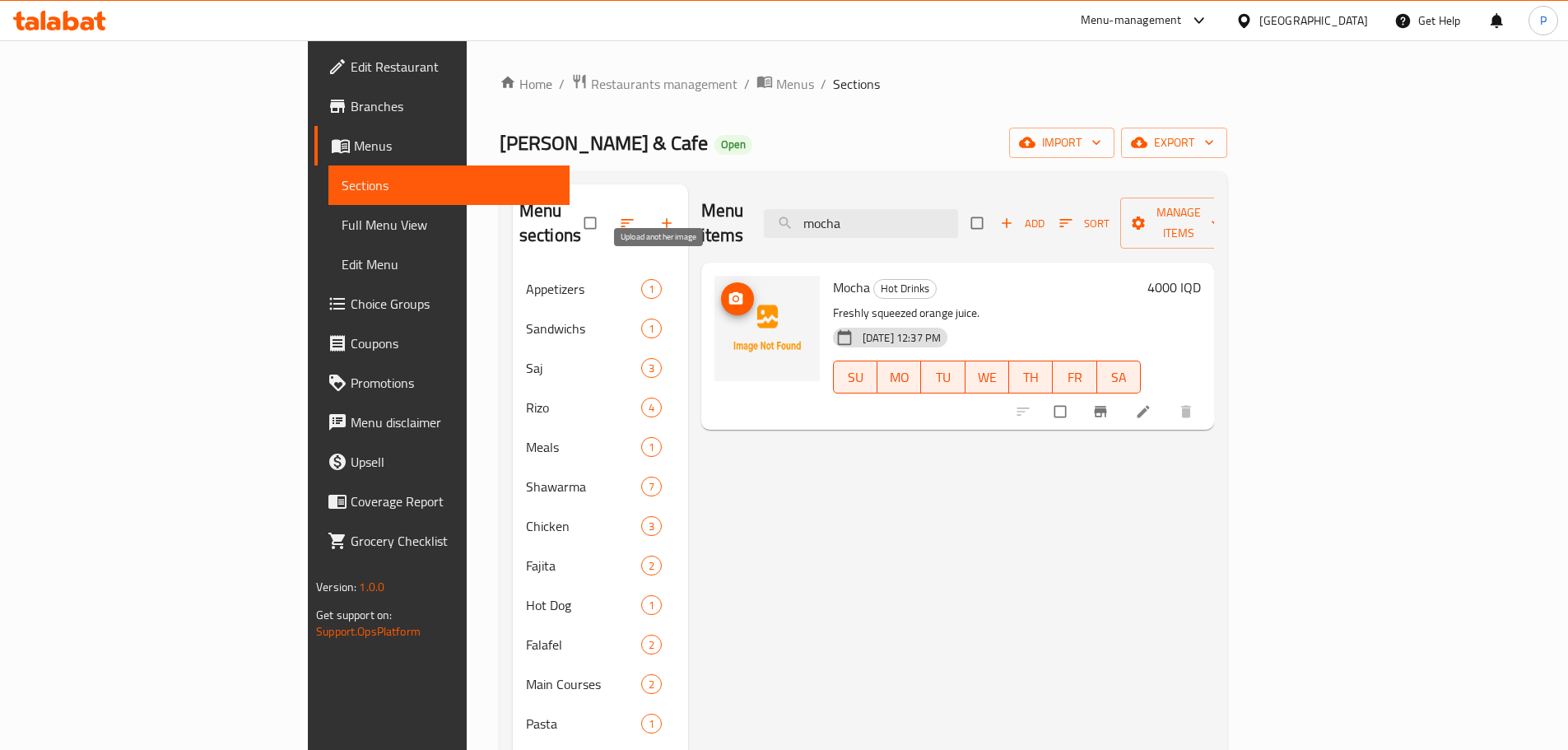
click at [728, 291] on icon "upload picture" at bounding box center [736, 298] width 16 height 16
click at [958, 209] on input "mocha" at bounding box center [860, 224] width 194 height 29
click at [952, 209] on input "mocha" at bounding box center [860, 224] width 194 height 29
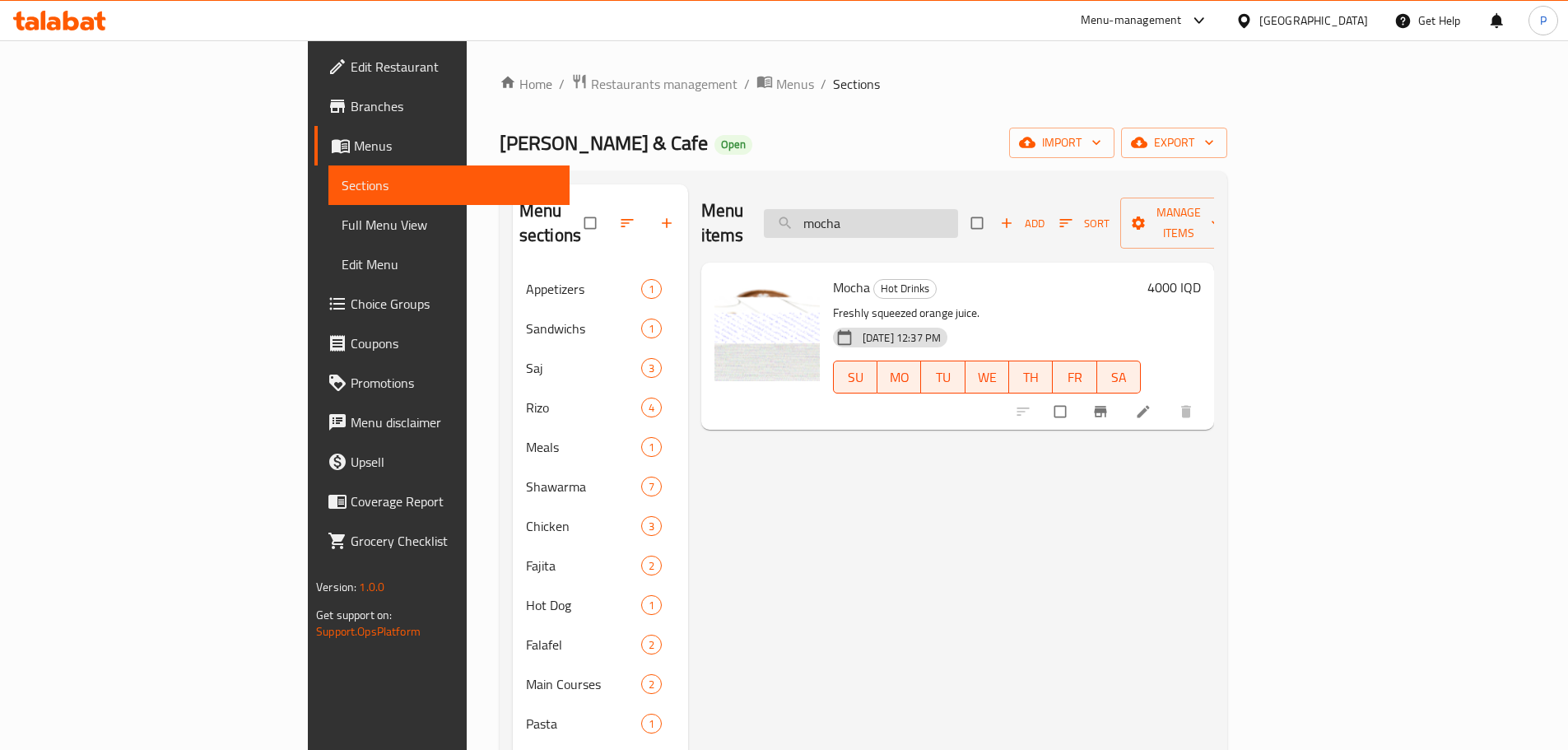
click at [952, 209] on input "mocha" at bounding box center [860, 224] width 194 height 29
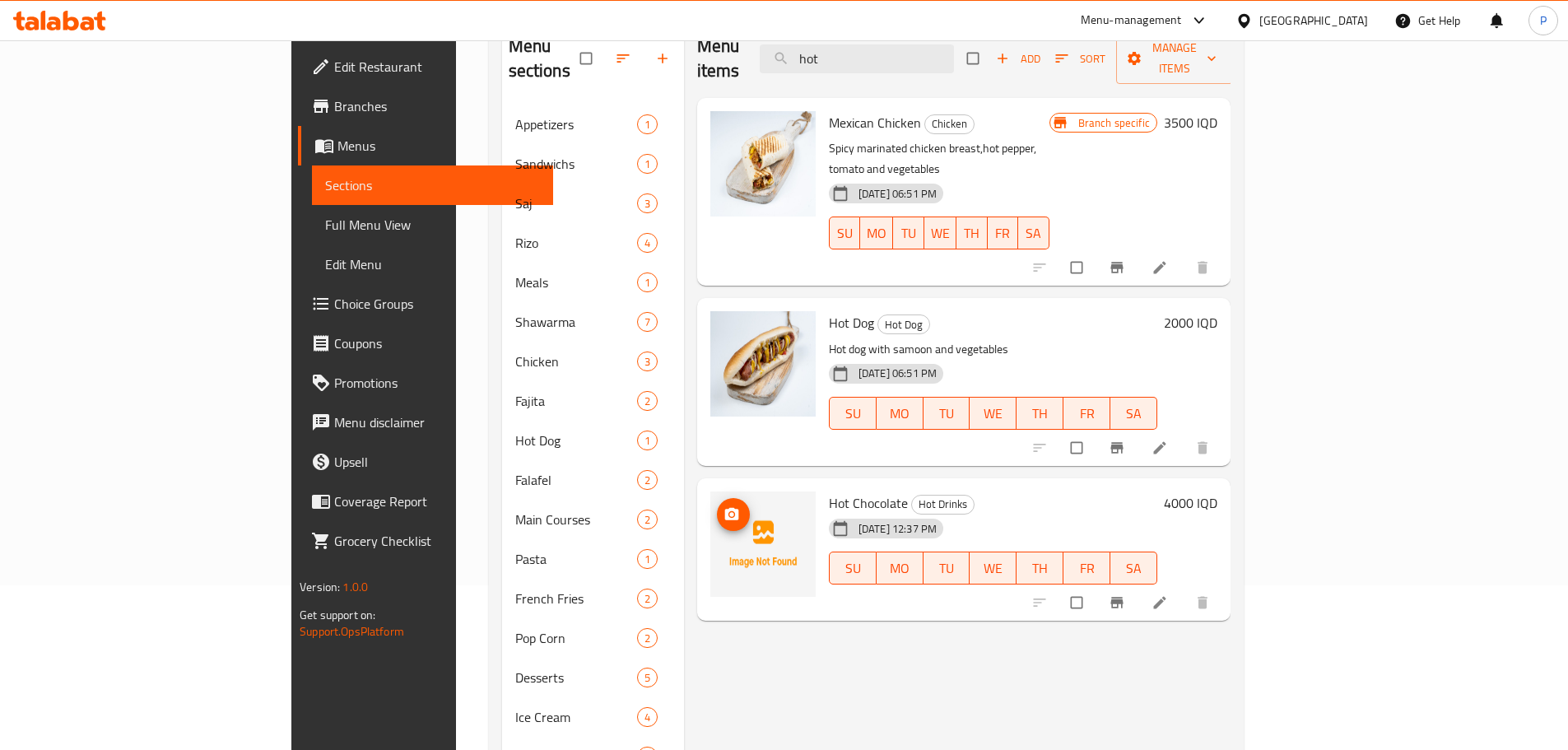
scroll to position [247, 0]
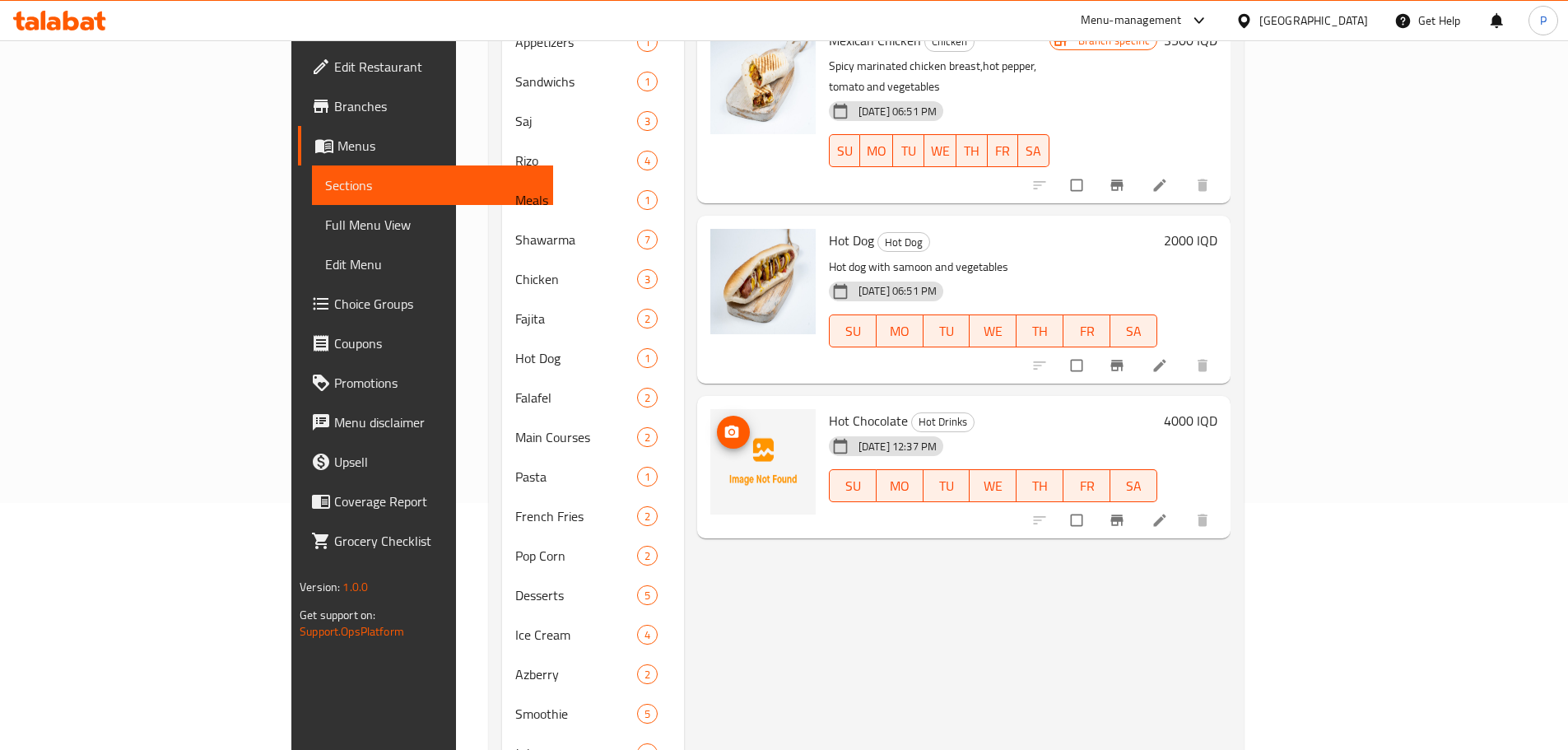
click at [726, 425] on icon "upload picture" at bounding box center [732, 431] width 14 height 13
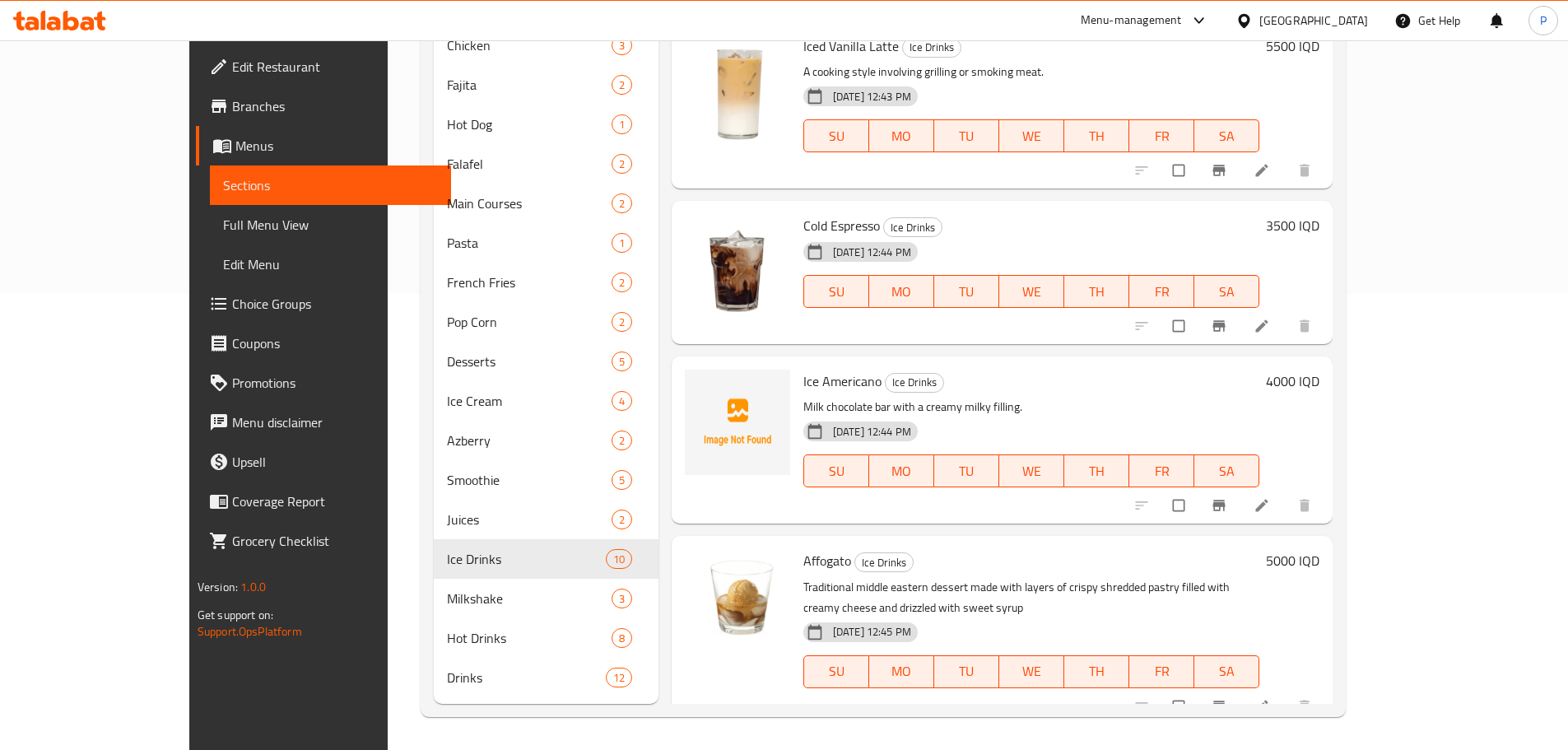
scroll to position [321, 0]
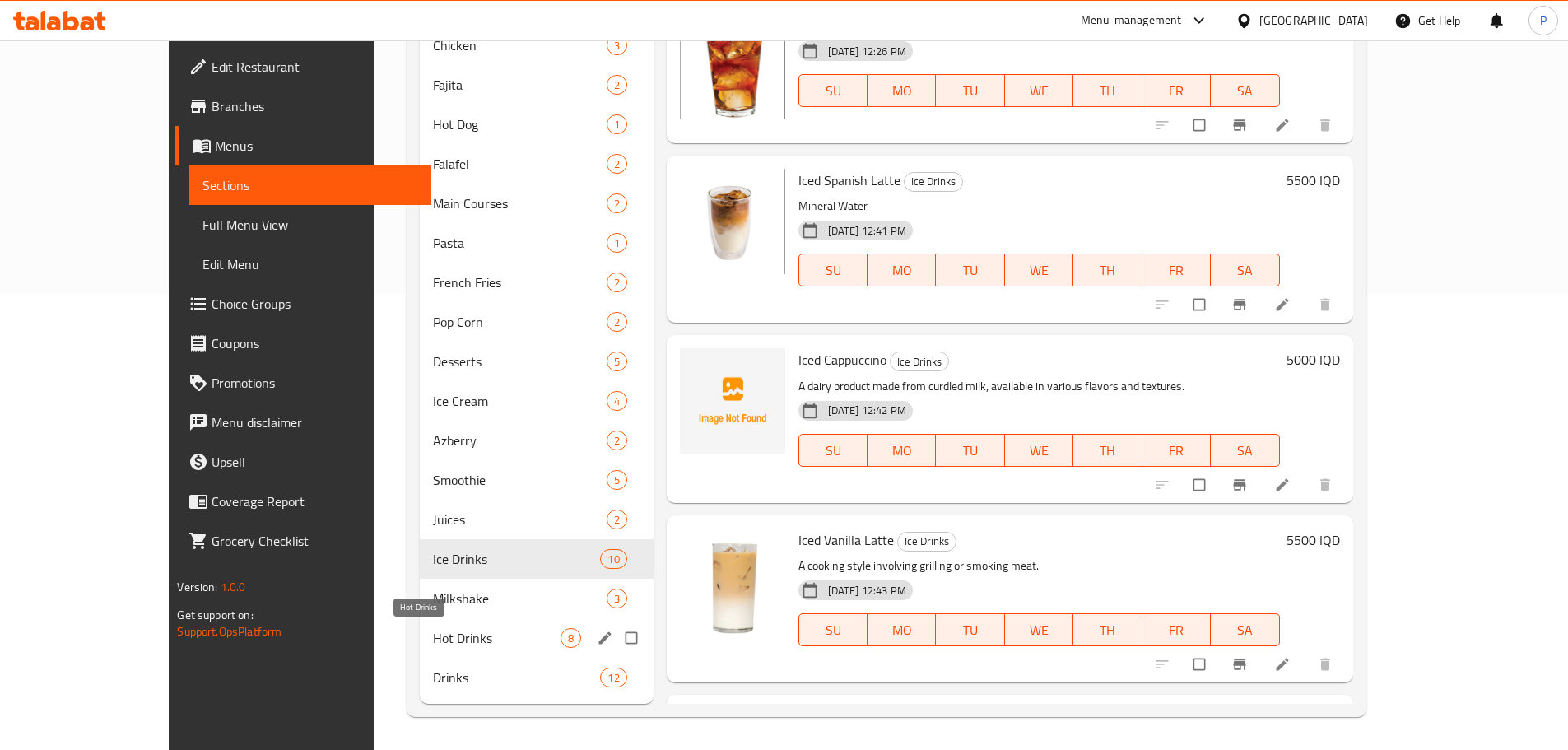
drag, startPoint x: 370, startPoint y: 638, endPoint x: 426, endPoint y: 625, distance: 57.5
click at [433, 638] on span "Hot Drinks" at bounding box center [497, 637] width 127 height 19
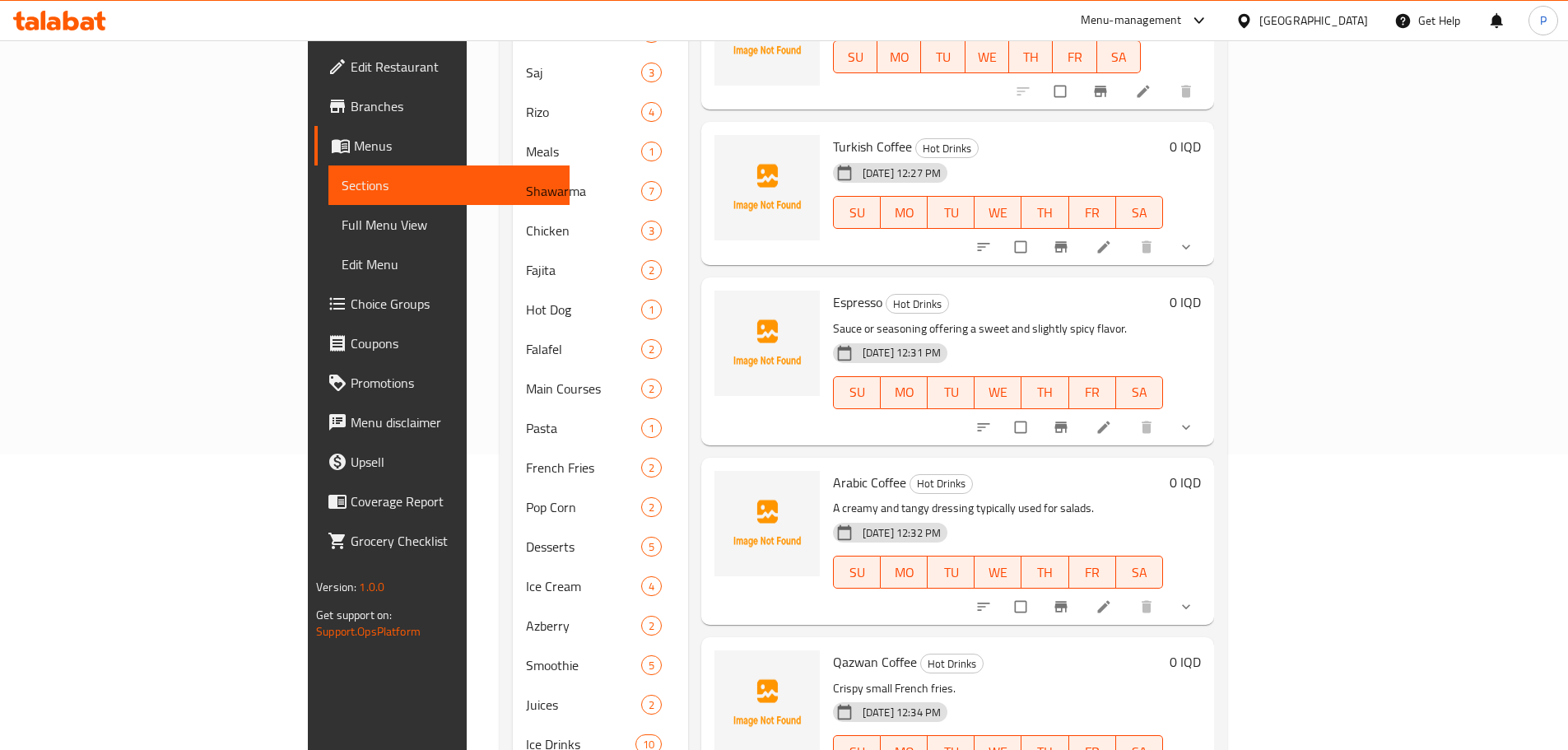
scroll to position [292, 0]
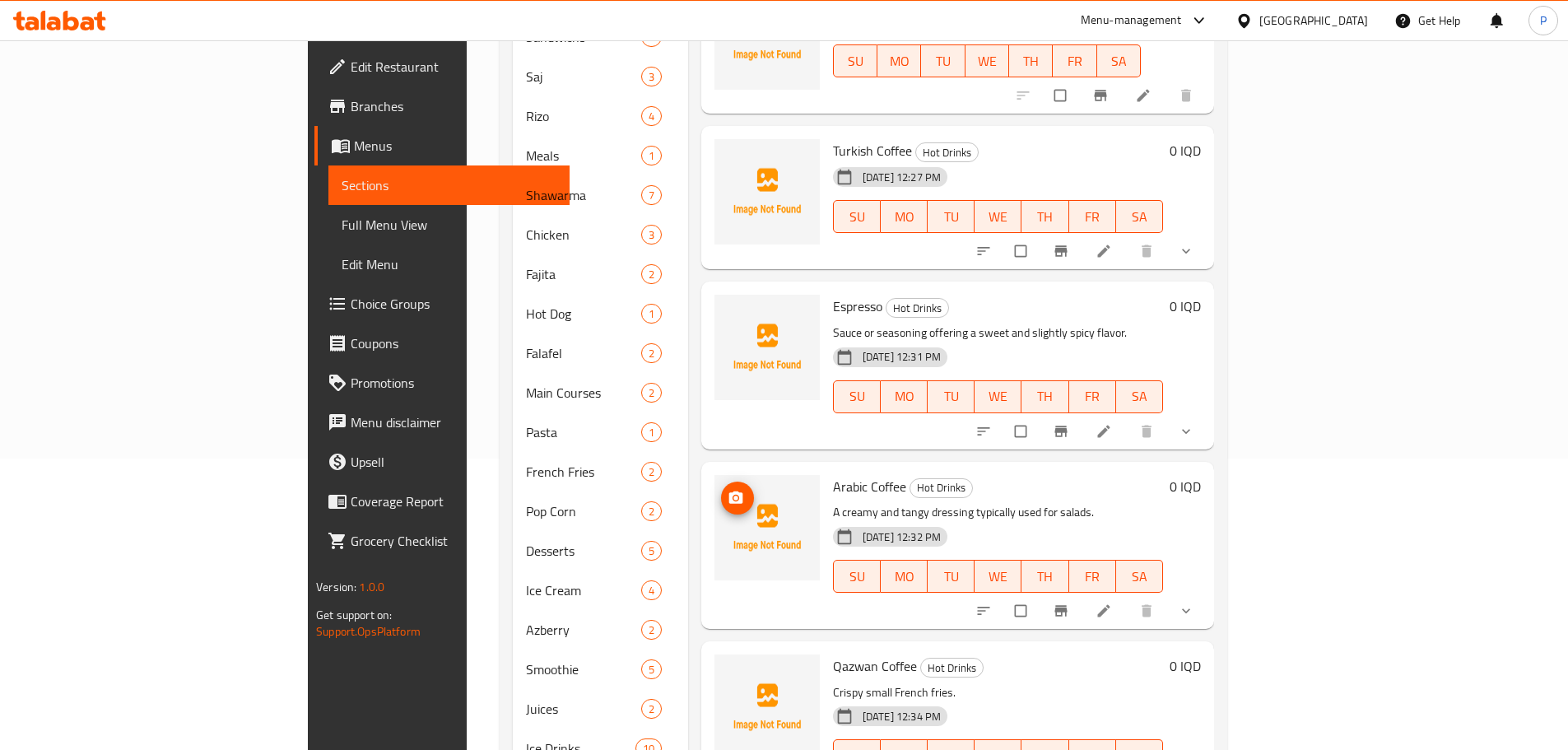
click at [733, 496] on circle "upload picture" at bounding box center [735, 497] width 4 height 4
click at [729, 156] on icon "upload picture" at bounding box center [736, 162] width 14 height 13
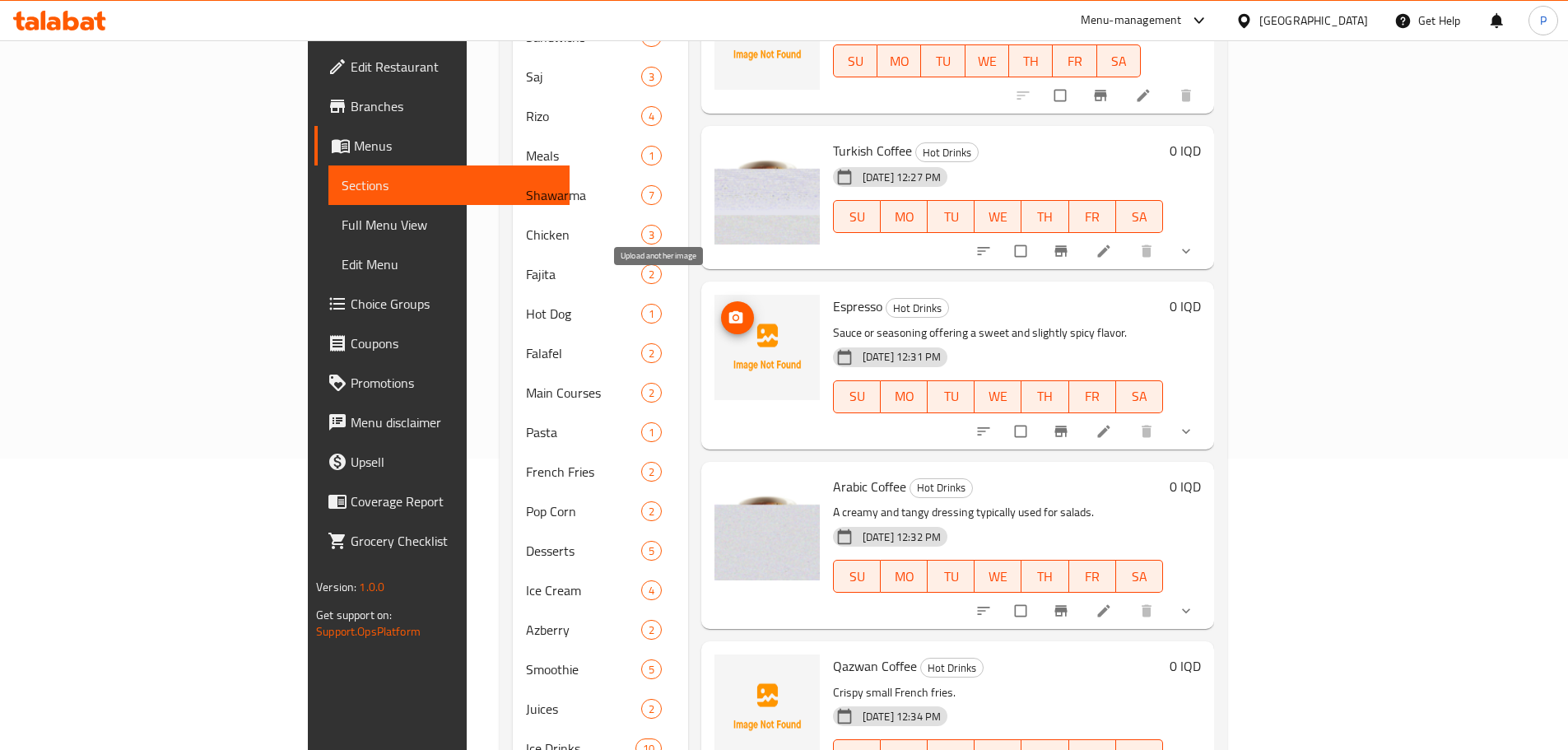
click at [721, 309] on span "upload picture" at bounding box center [737, 317] width 33 height 16
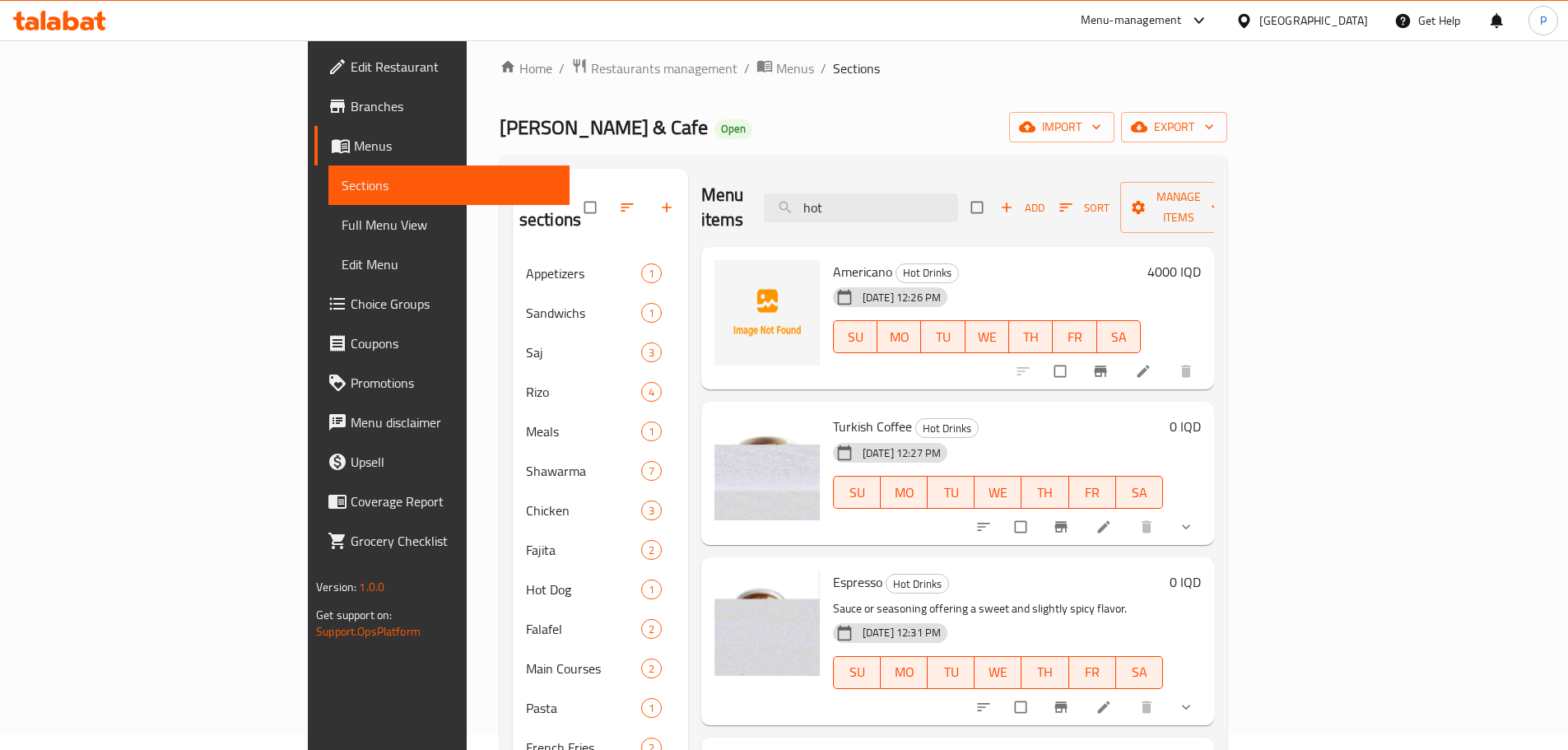
scroll to position [0, 0]
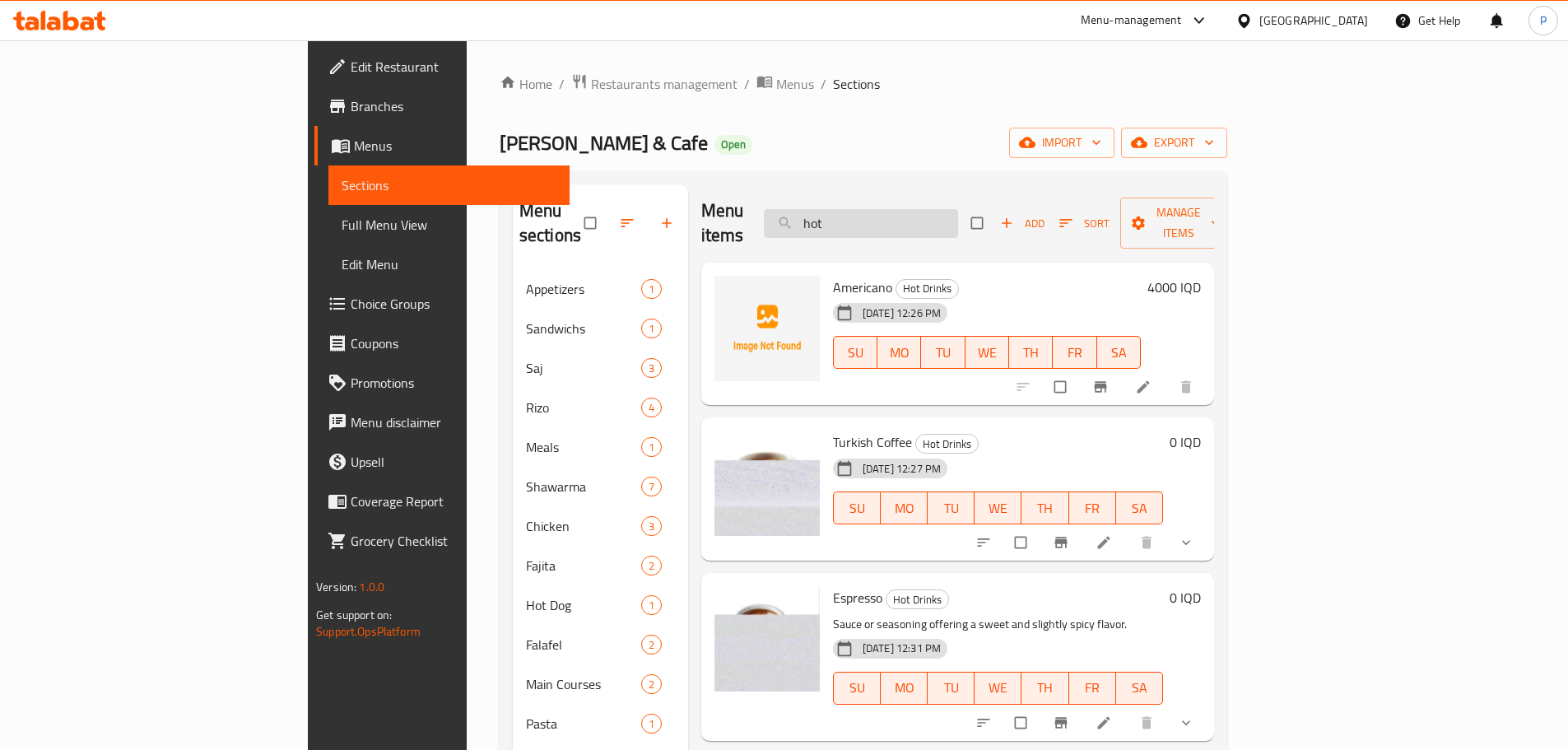
click at [954, 218] on input "hot" at bounding box center [860, 224] width 194 height 29
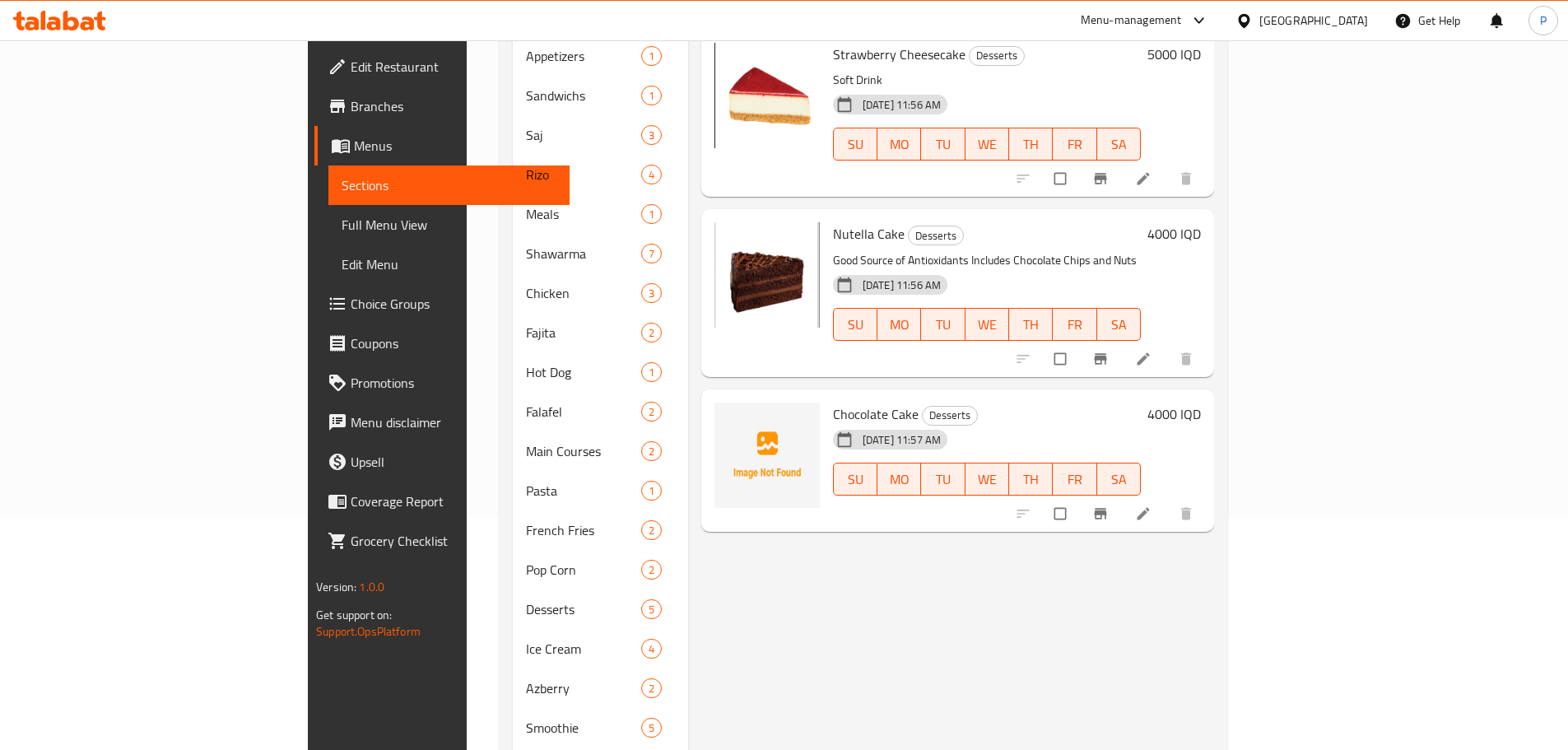
scroll to position [247, 0]
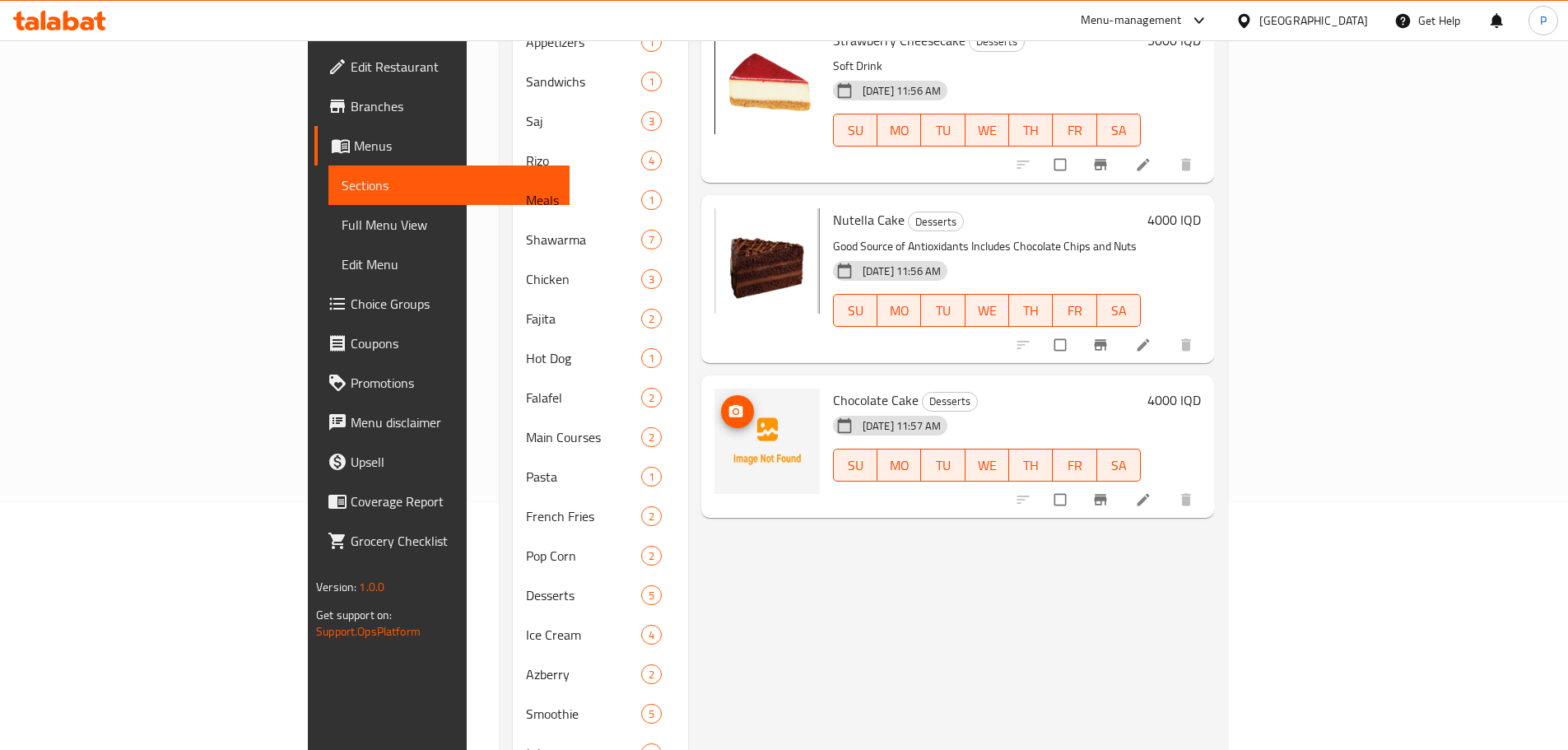
click at [729, 404] on icon "upload picture" at bounding box center [736, 410] width 14 height 13
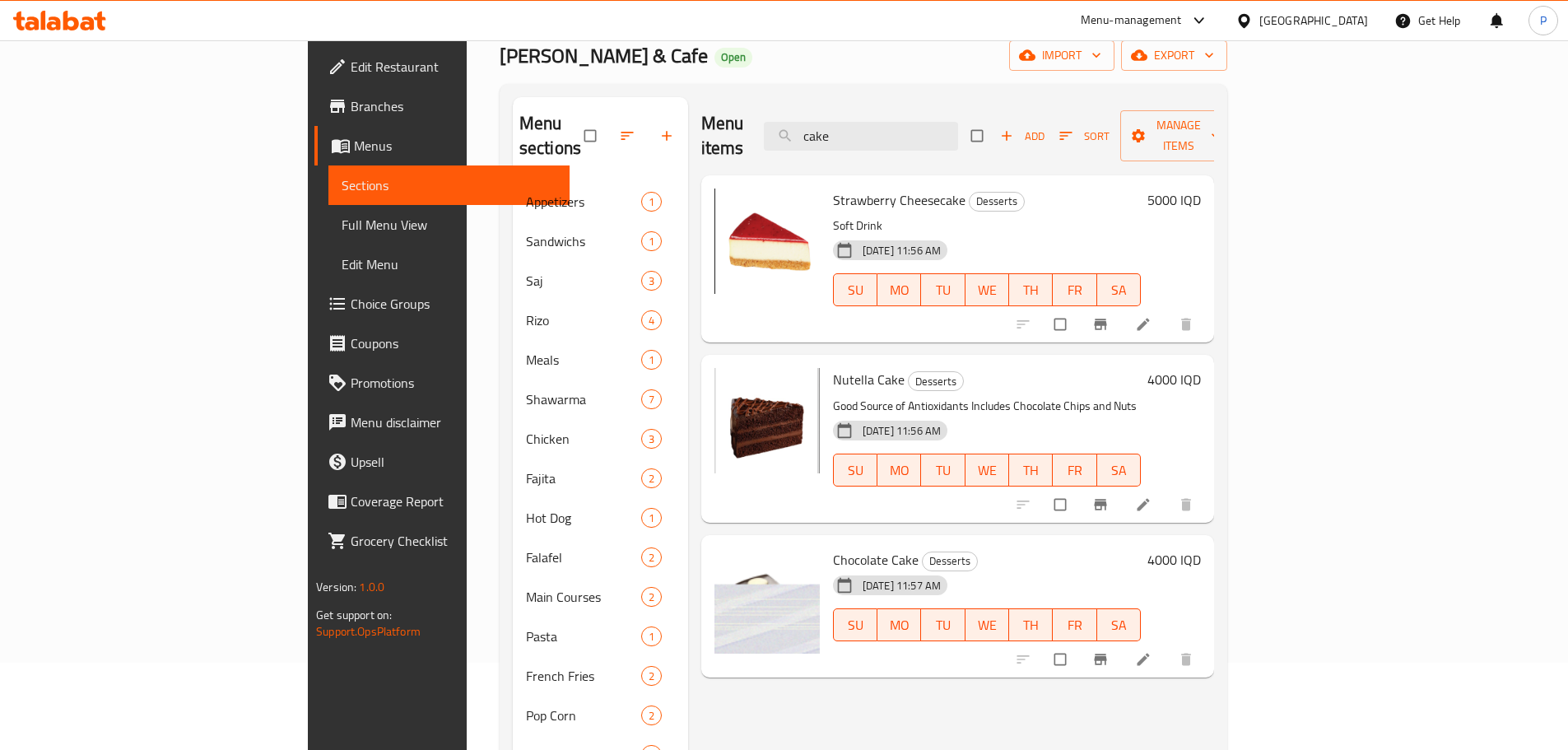
scroll to position [0, 0]
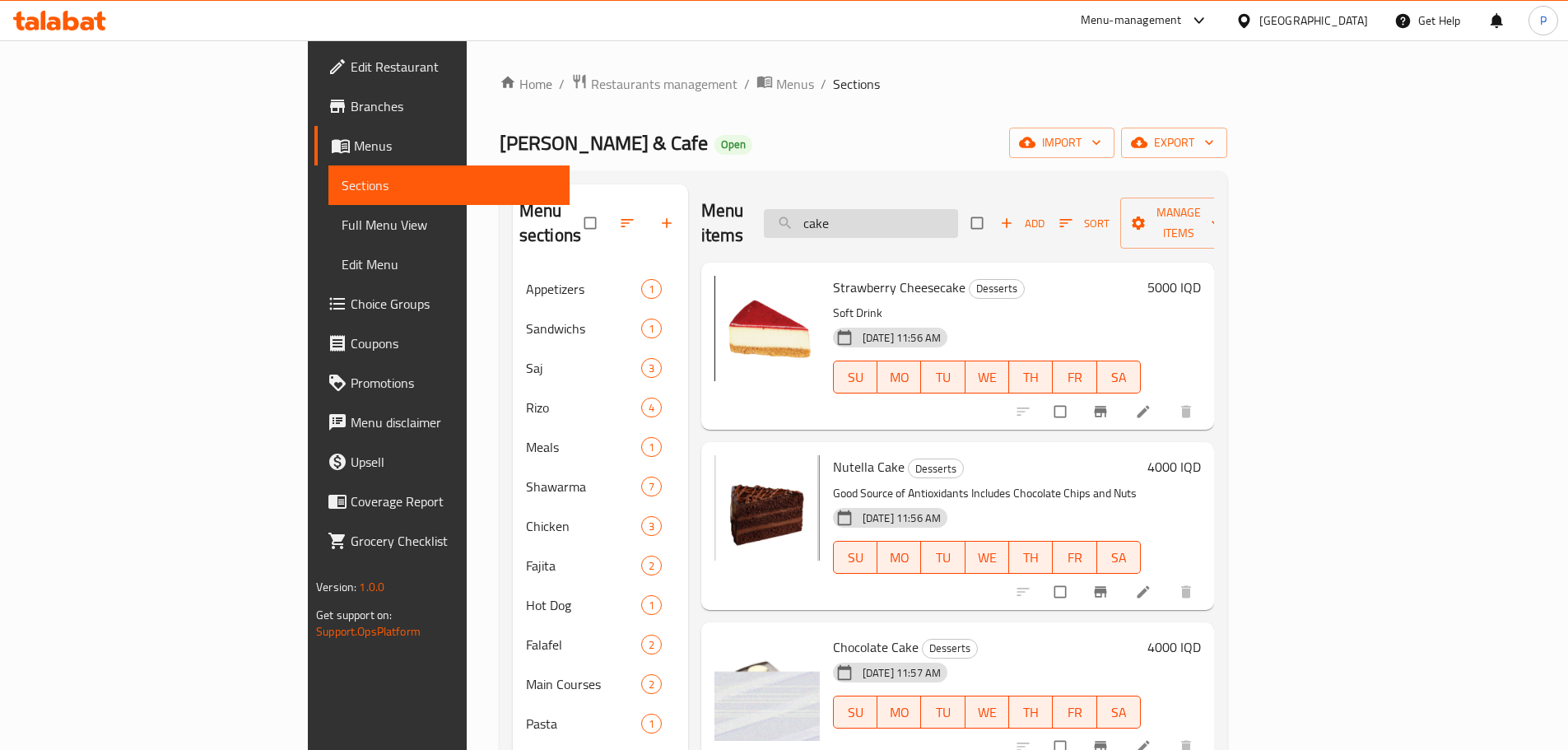
click at [958, 224] on input "cake" at bounding box center [860, 224] width 194 height 29
click at [958, 218] on input "cake" at bounding box center [860, 224] width 194 height 29
click at [958, 209] on input "cake" at bounding box center [860, 224] width 194 height 29
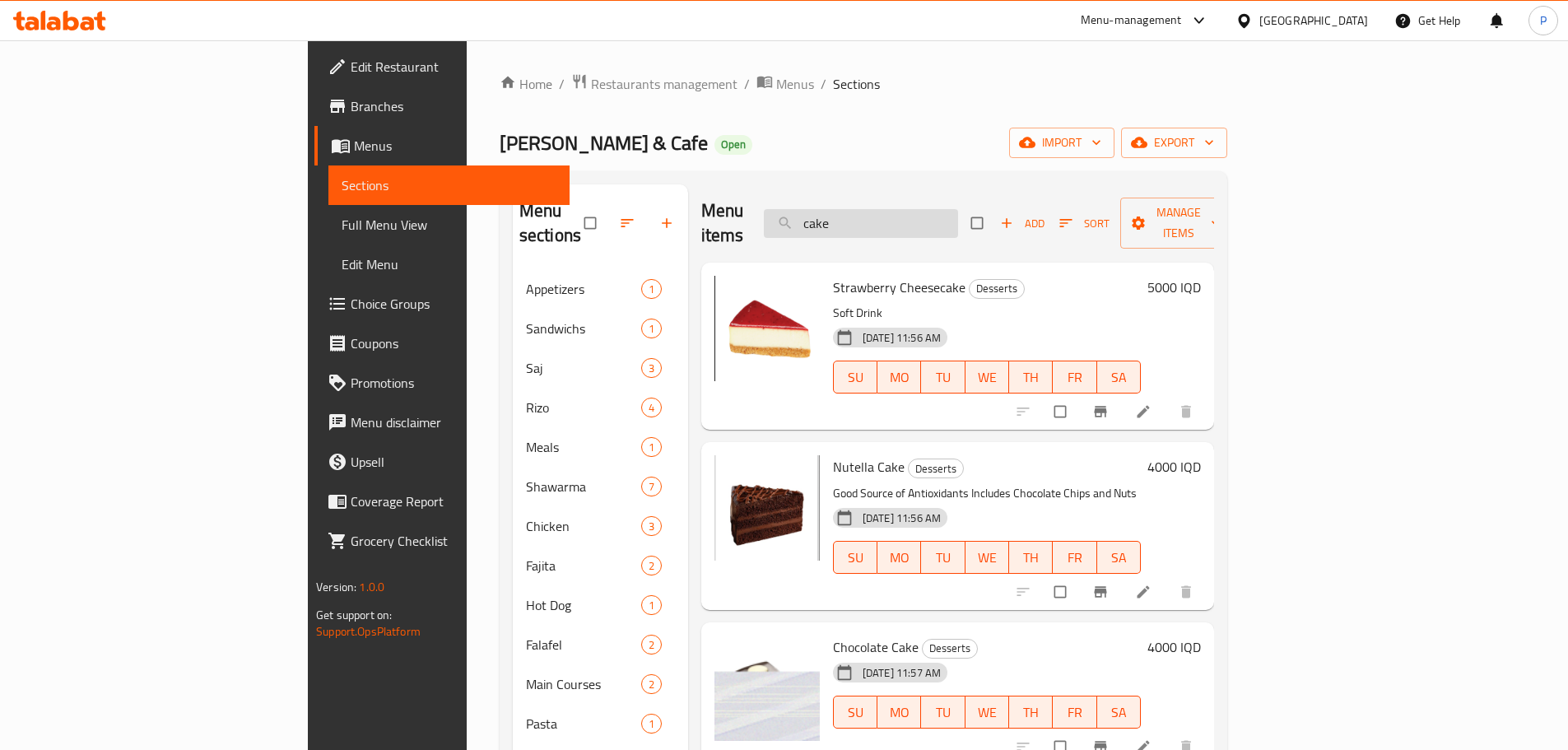
click at [958, 209] on input "cake" at bounding box center [860, 224] width 194 height 29
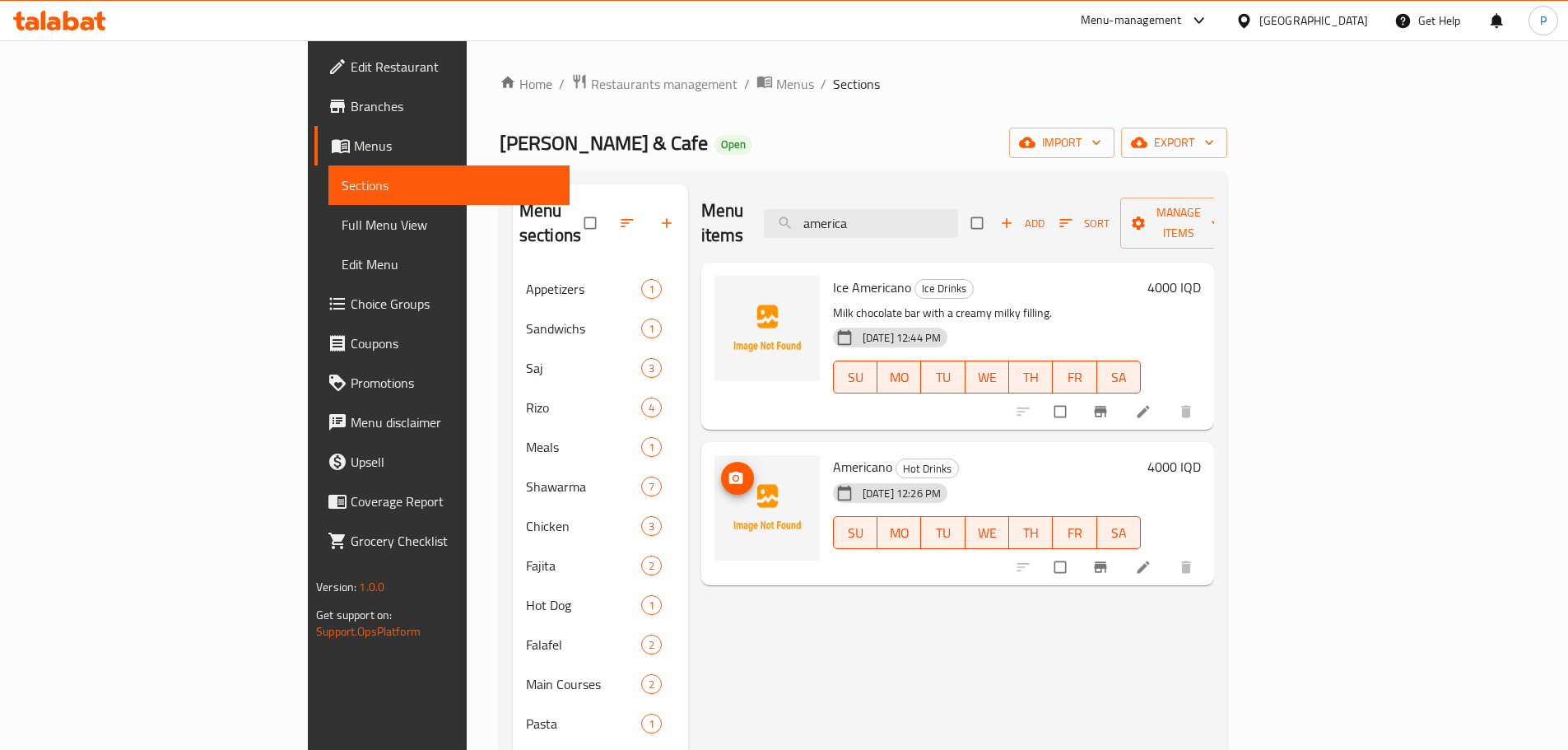
click at [729, 471] on icon "upload picture" at bounding box center [736, 477] width 14 height 13
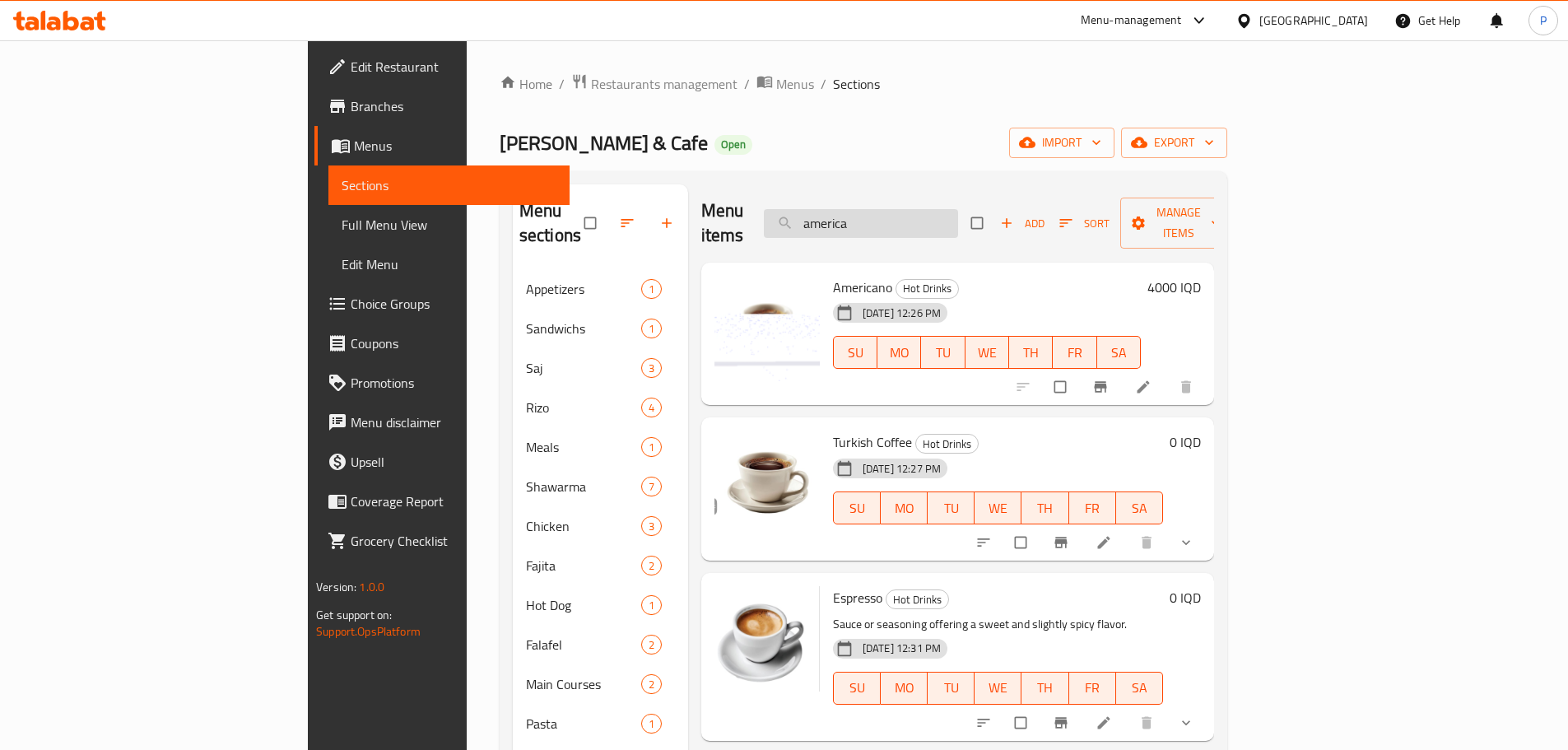
click at [920, 209] on input "america" at bounding box center [860, 224] width 194 height 29
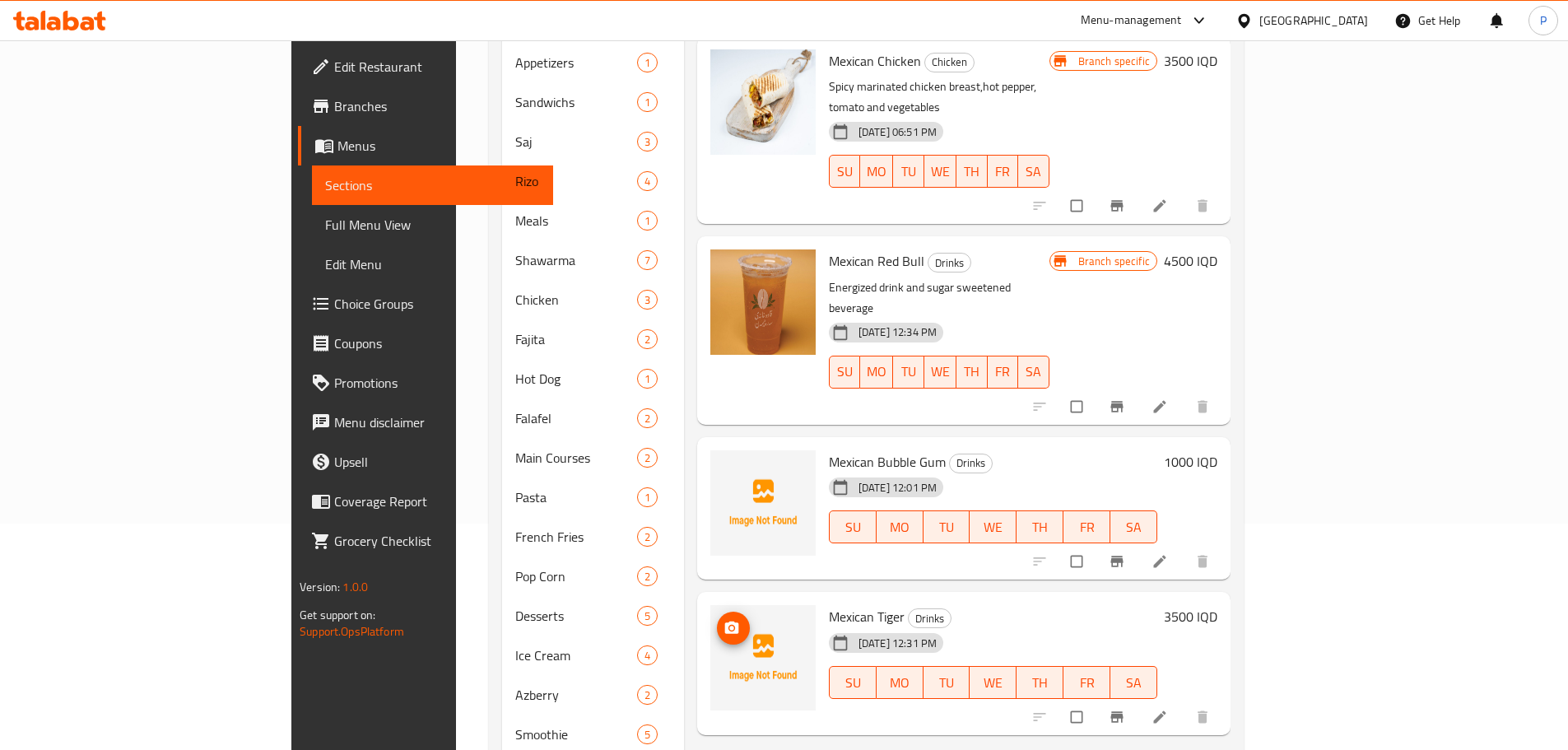
scroll to position [247, 0]
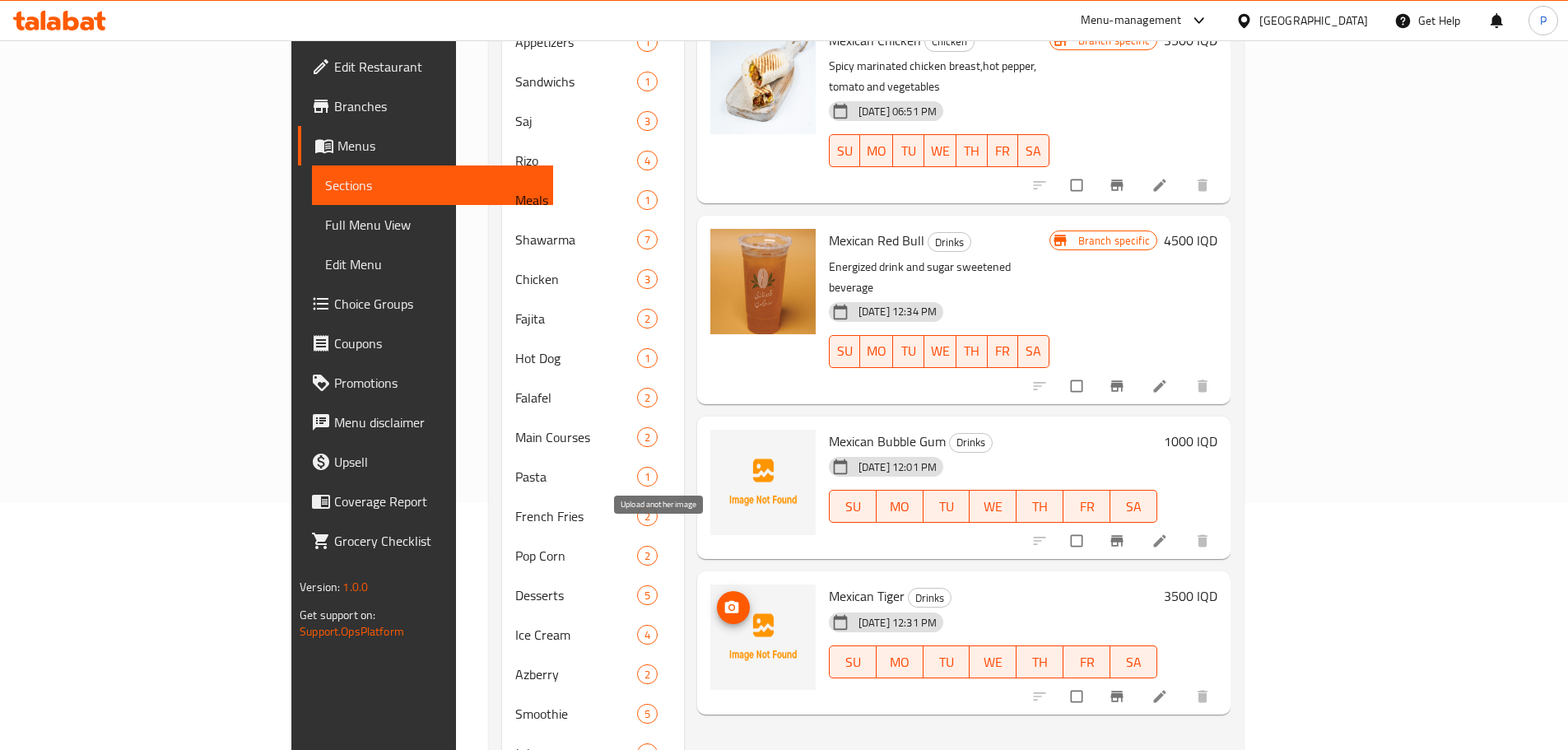
type input "mexic"
click at [724, 599] on icon "upload picture" at bounding box center [731, 607] width 16 height 16
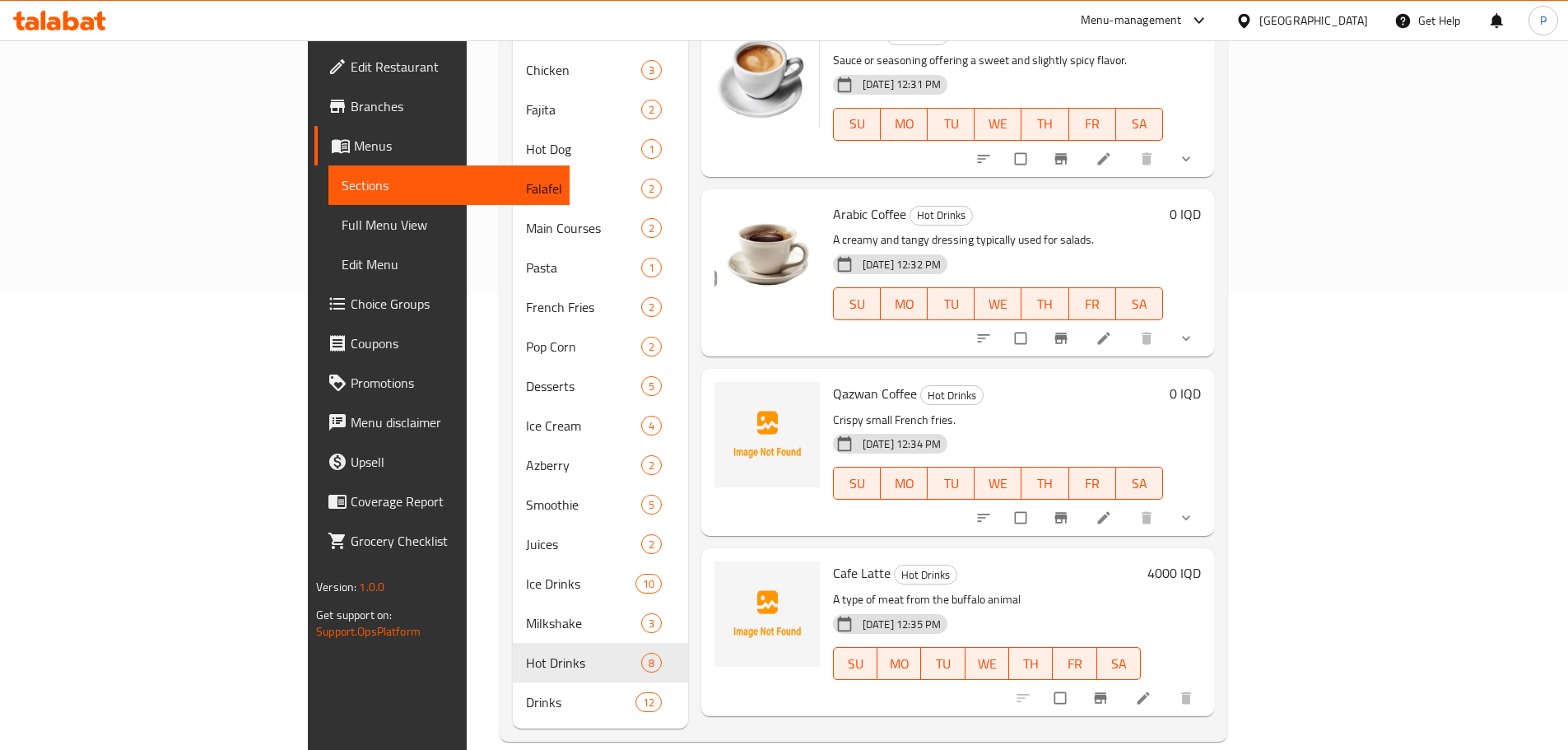
scroll to position [101, 0]
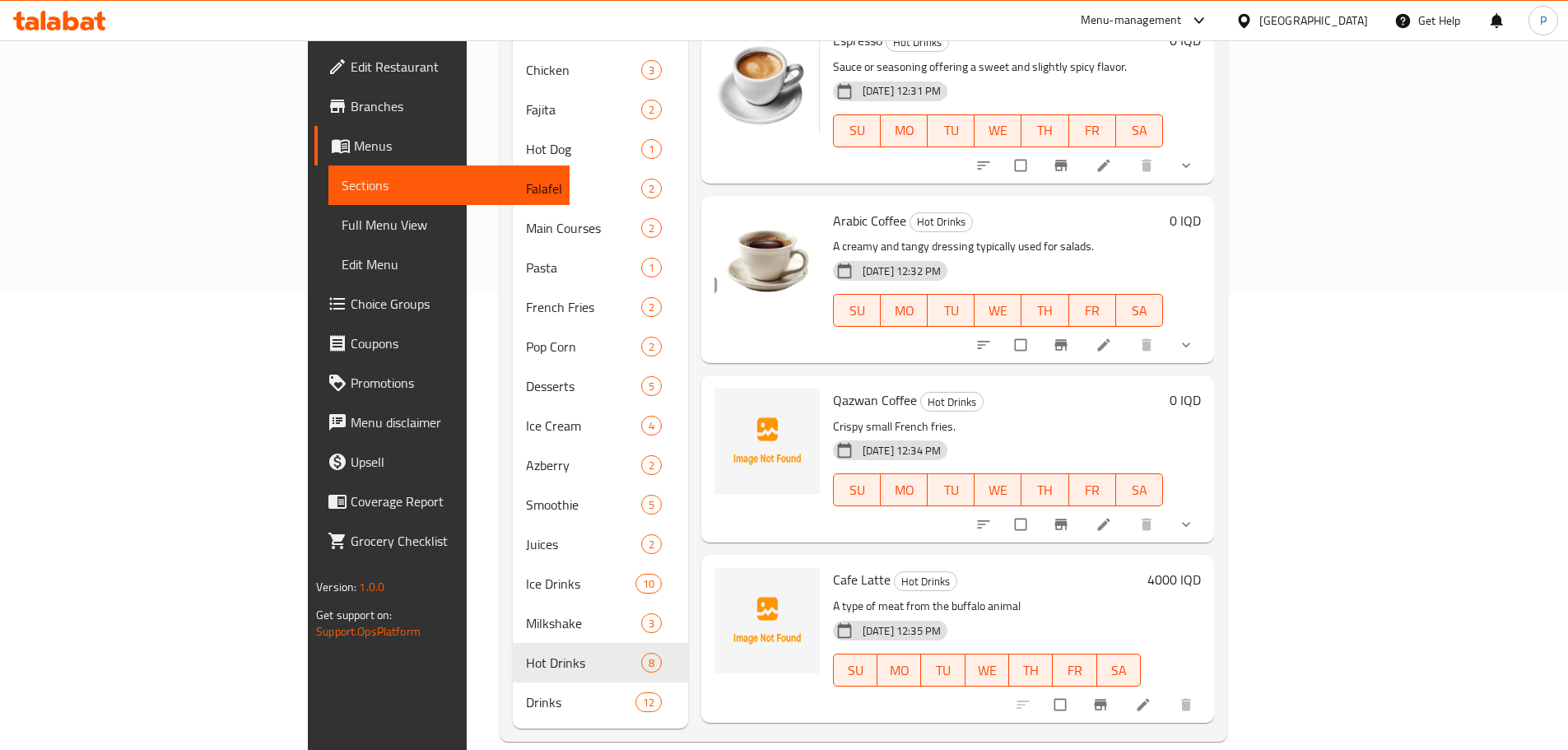
click at [833, 387] on span "Qazwan Coffee" at bounding box center [875, 399] width 84 height 25
drag, startPoint x: 770, startPoint y: 375, endPoint x: 932, endPoint y: 407, distance: 165.1
click at [932, 407] on div "Qazwan Coffee Hot Drinks Crispy small French fries. 27-09-2025 12:34 PM SU MO T…" at bounding box center [998, 459] width 343 height 154
click at [939, 416] on p "Crispy small French fries." at bounding box center [998, 426] width 330 height 20
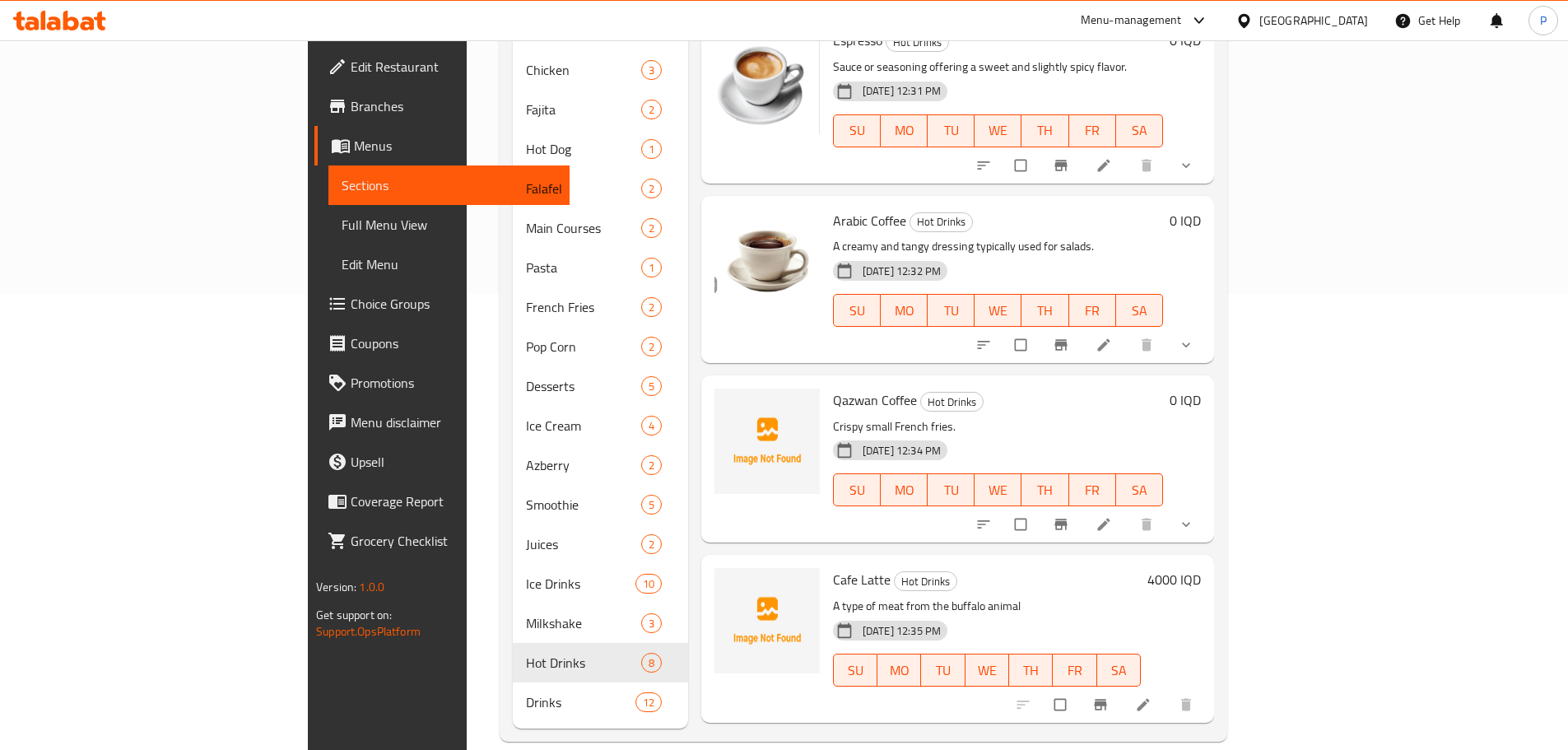
click at [871, 416] on p "Crispy small French fries." at bounding box center [998, 426] width 330 height 20
click at [833, 387] on span "Qazwan Coffee" at bounding box center [875, 399] width 84 height 25
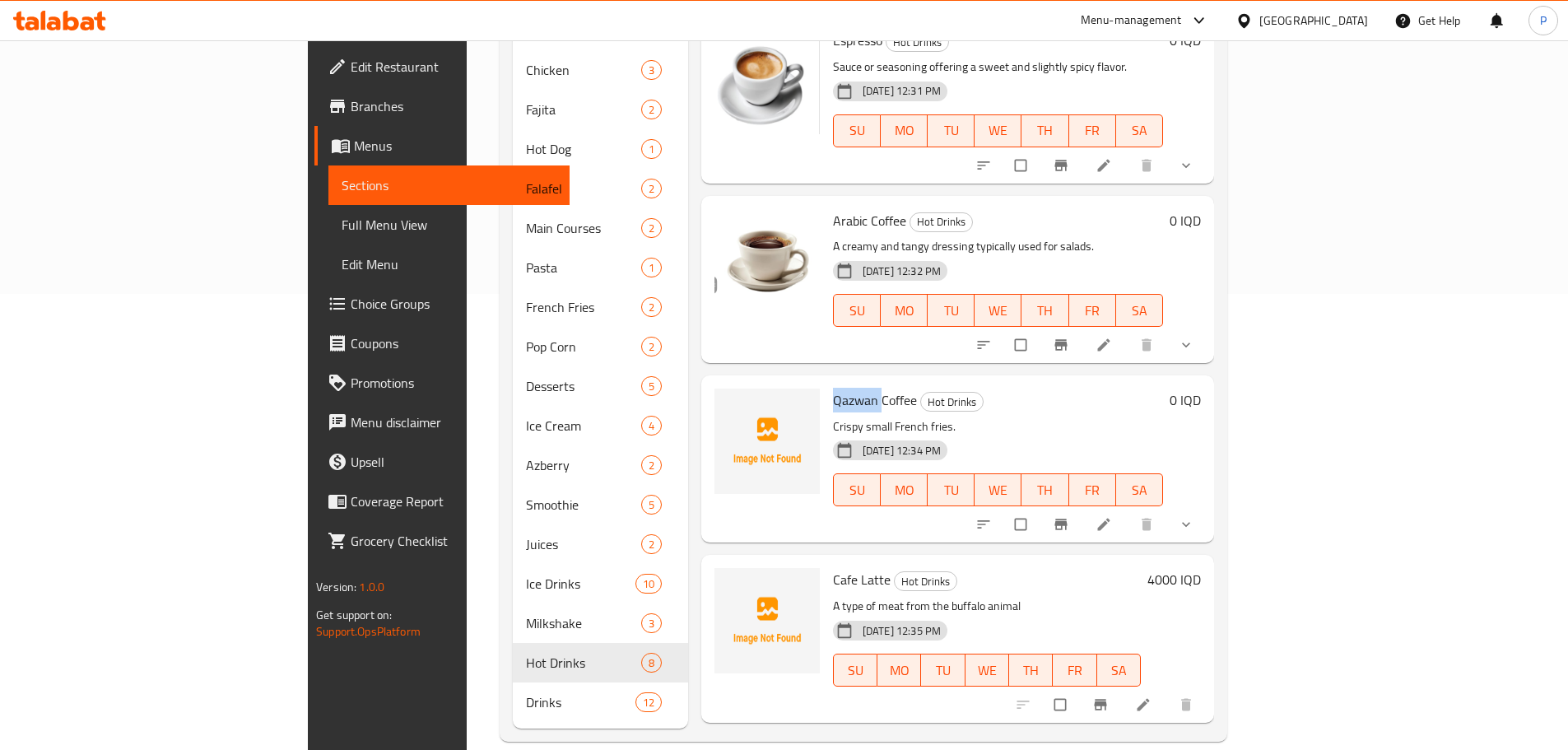
click at [833, 387] on span "Qazwan Coffee" at bounding box center [875, 399] width 84 height 25
drag, startPoint x: 776, startPoint y: 376, endPoint x: 909, endPoint y: 406, distance: 136.3
click at [909, 406] on div "Qazwan Coffee Hot Drinks Crispy small French fries. 27-09-2025 12:34 PM SU MO T…" at bounding box center [998, 459] width 343 height 154
click at [917, 410] on div "Qazwan Coffee Hot Drinks Crispy small French fries. 27-09-2025 12:34 PM SU MO T…" at bounding box center [998, 459] width 343 height 154
click at [980, 388] on h6 "Qazwan Coffee Hot Drinks" at bounding box center [998, 399] width 330 height 23
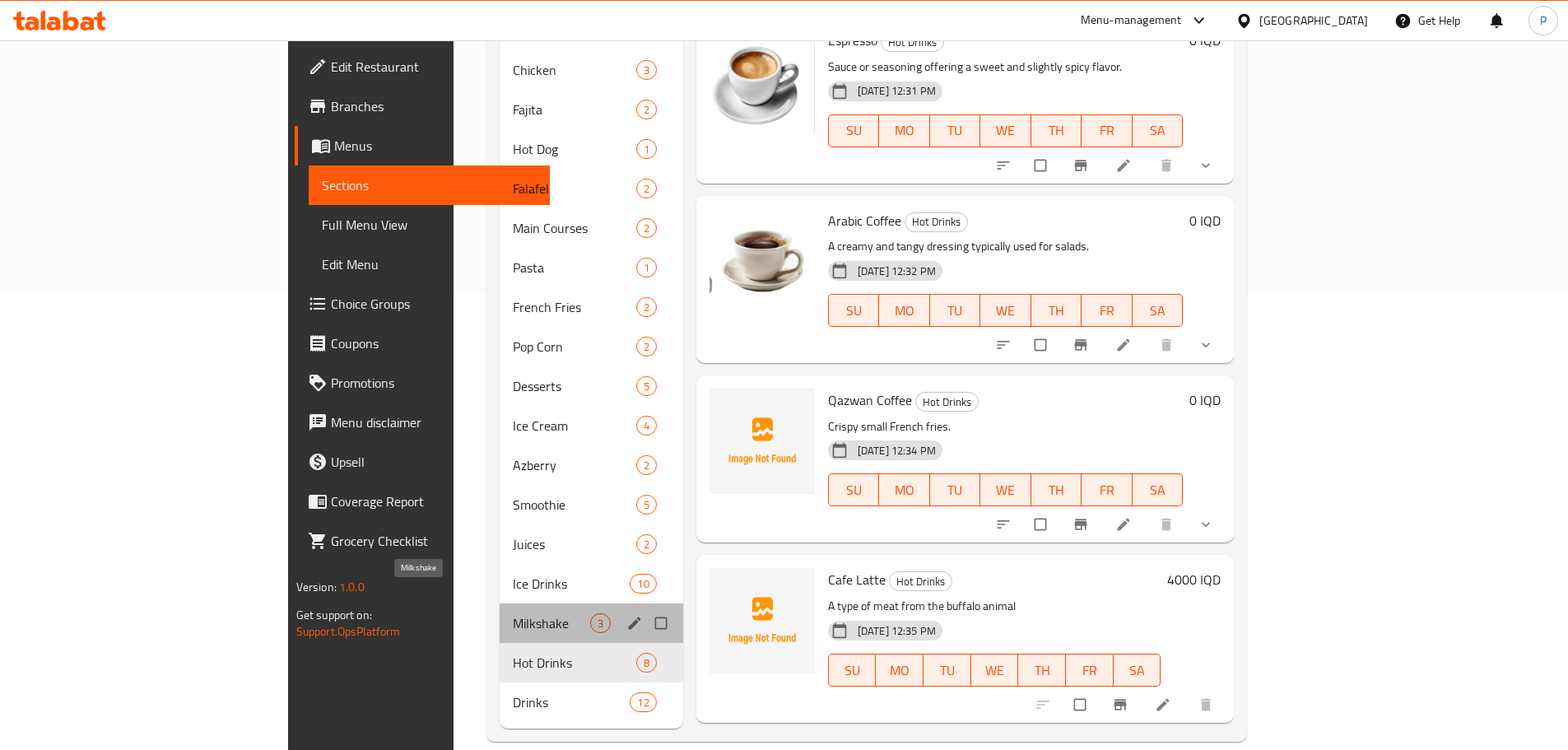
click at [513, 614] on span "Milkshake" at bounding box center [551, 623] width 77 height 19
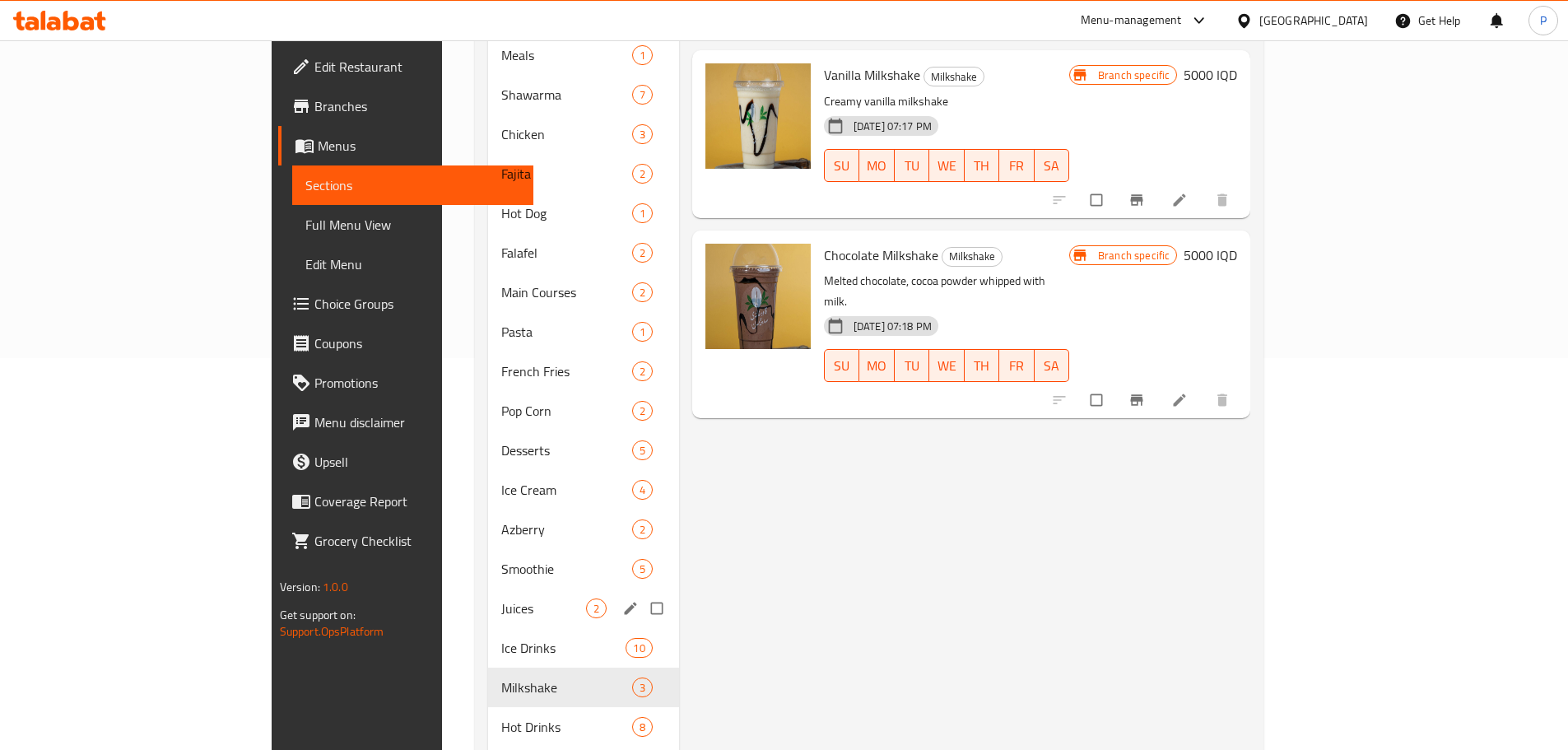
scroll to position [456, 0]
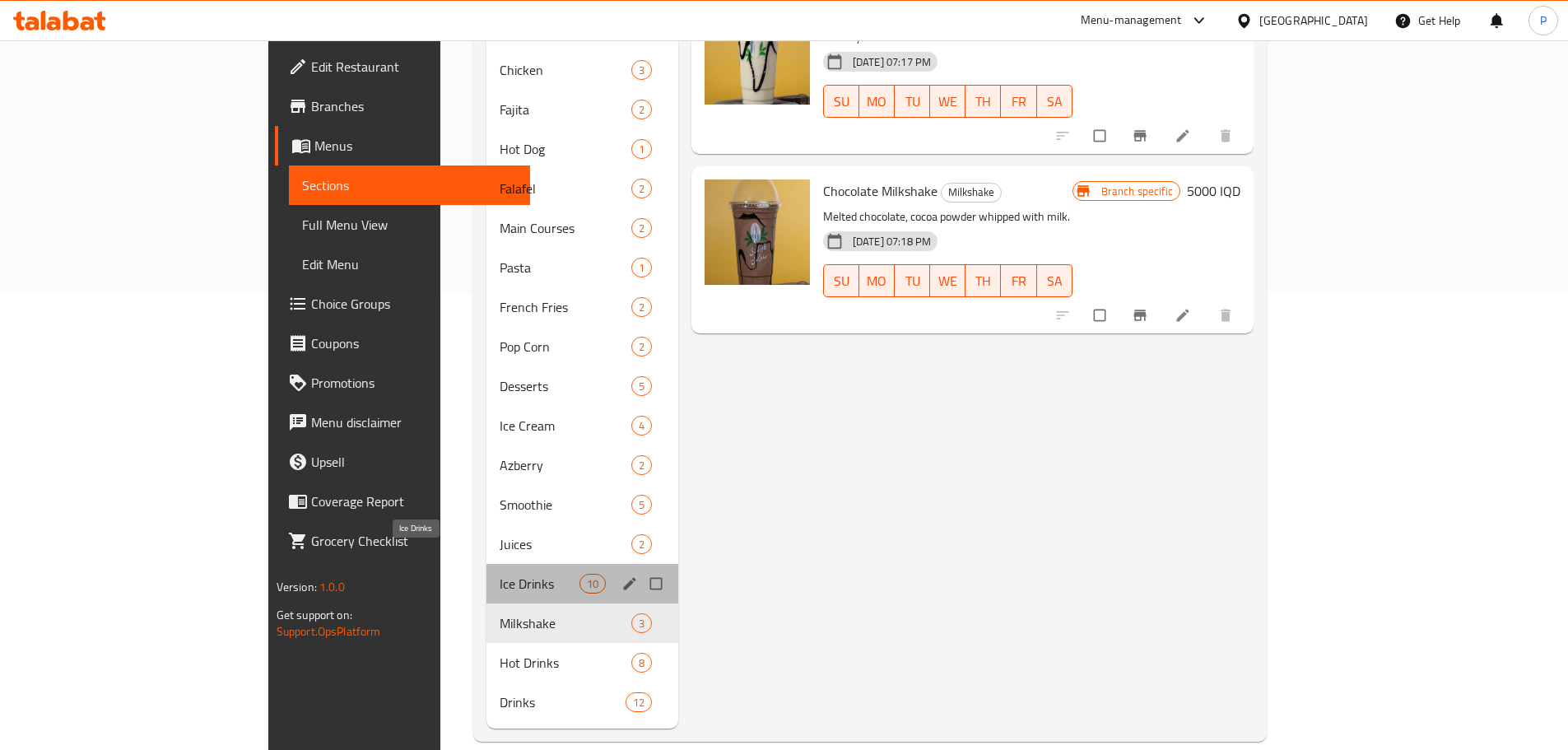
click at [500, 574] on span "Ice Drinks" at bounding box center [540, 583] width 80 height 19
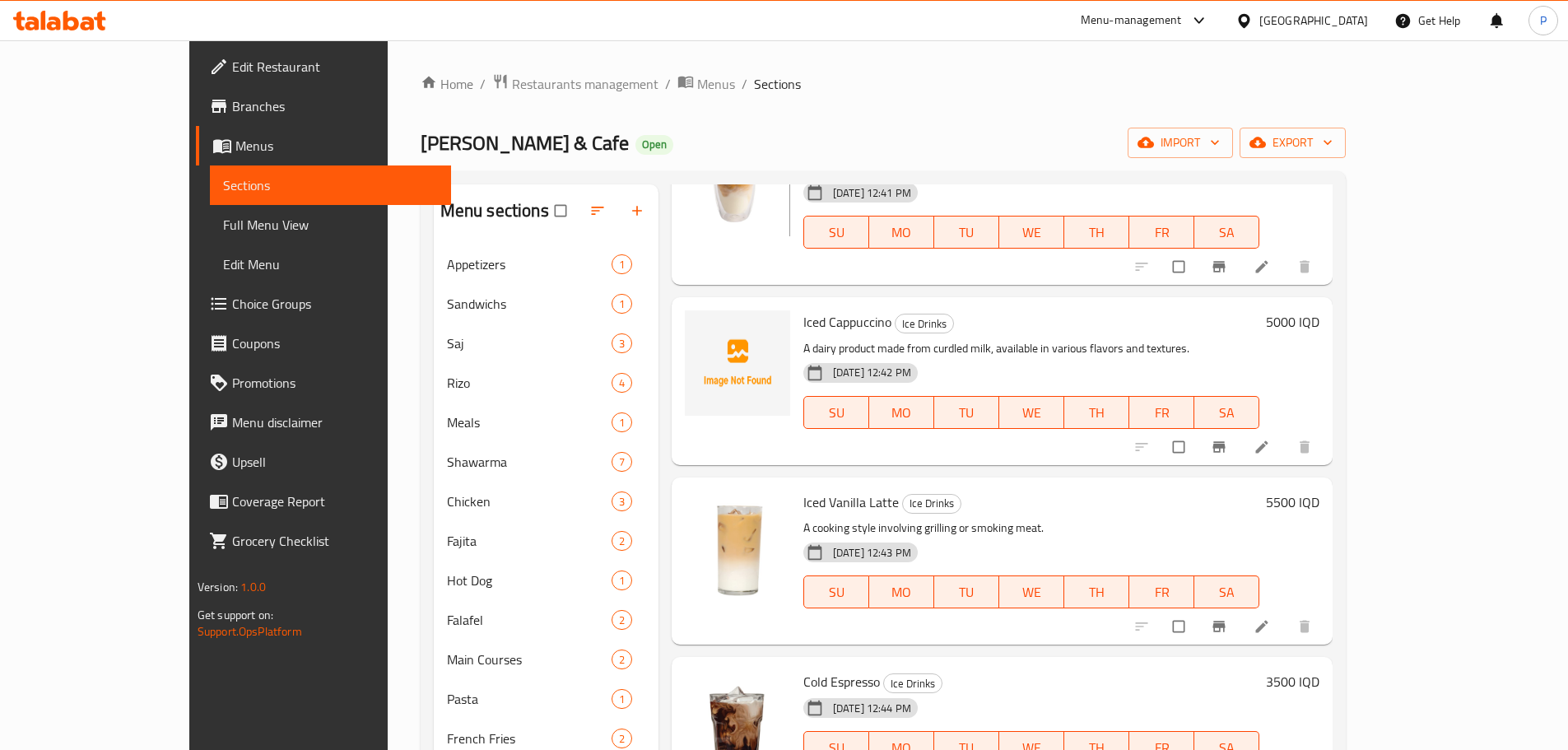
click at [1182, 25] on div "Menu-management" at bounding box center [1131, 20] width 101 height 19
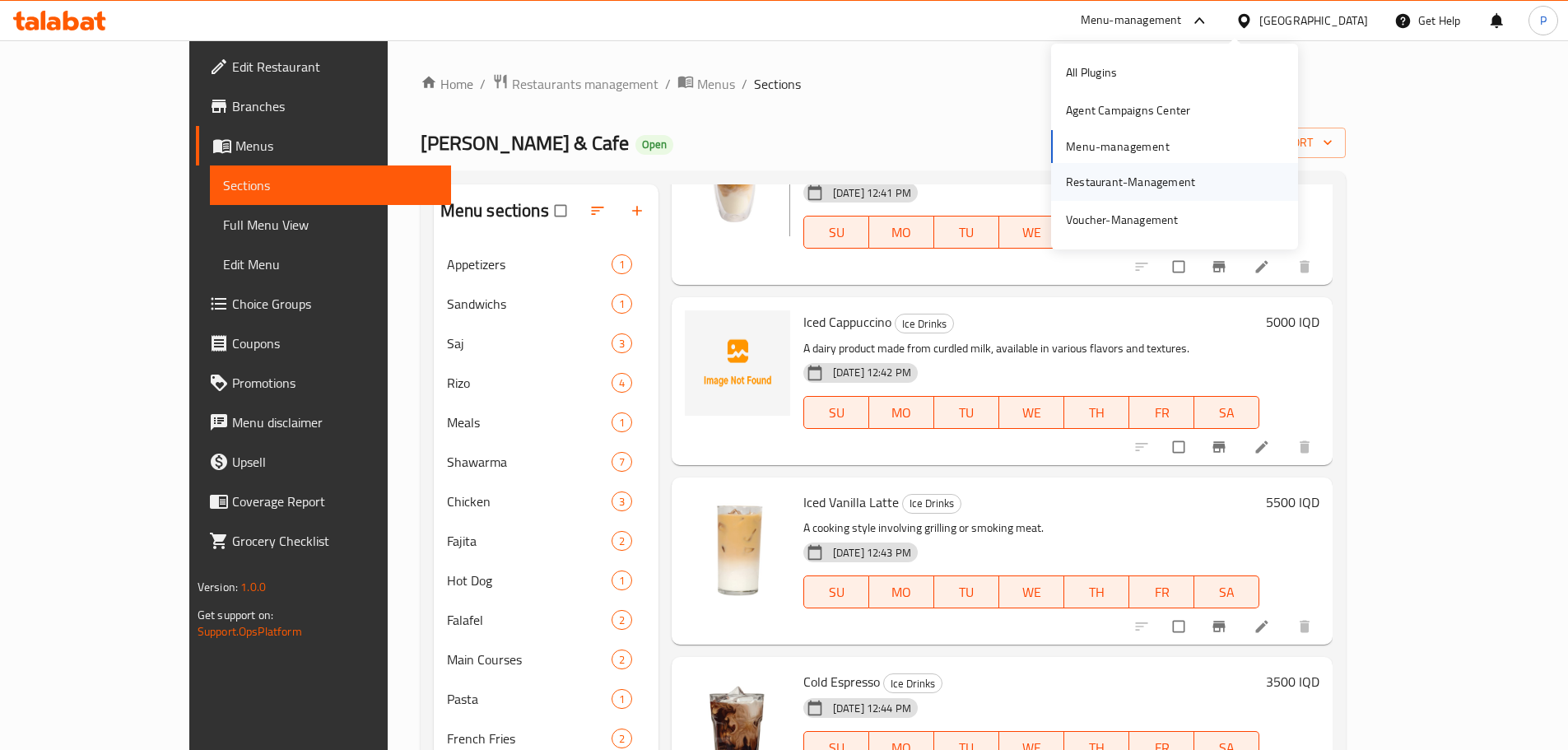
click at [1138, 178] on div "Restaurant-Management" at bounding box center [1131, 181] width 129 height 18
